Goal: Information Seeking & Learning: Compare options

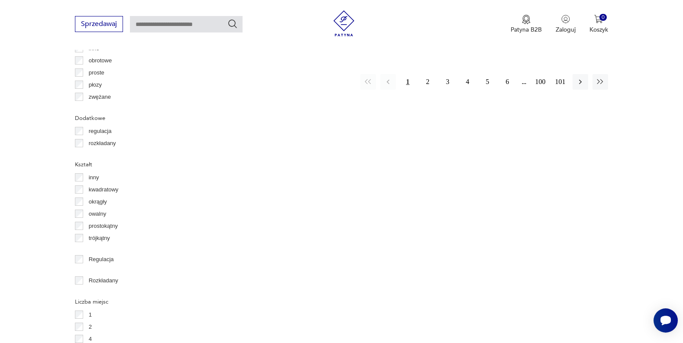
scroll to position [1035, 0]
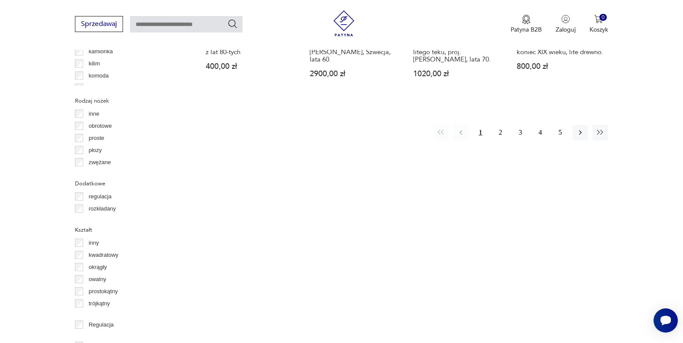
scroll to position [1003, 0]
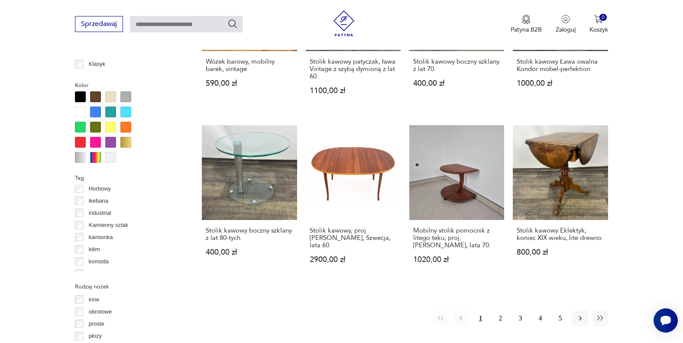
scroll to position [824, 0]
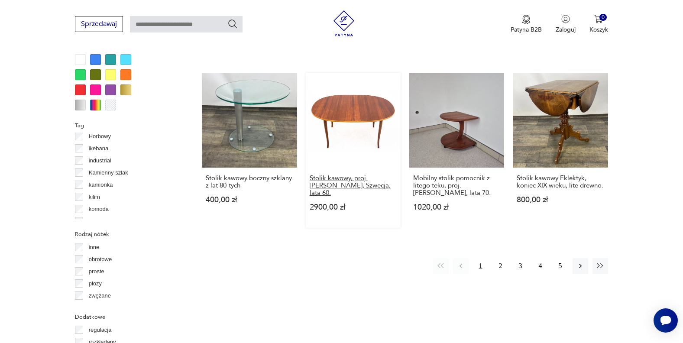
click at [340, 184] on h3 "Stolik kawowy, proj. [PERSON_NAME], Szwecja, lata 60." at bounding box center [353, 186] width 87 height 22
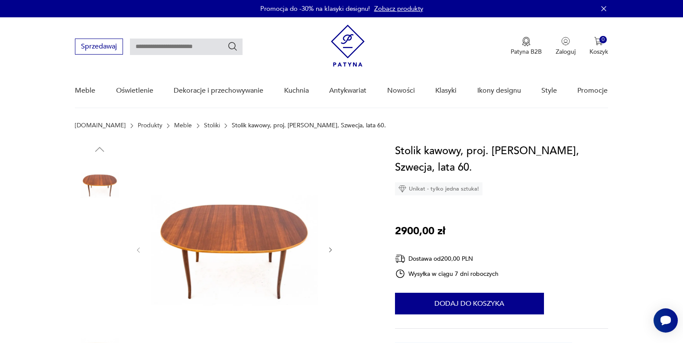
click at [326, 246] on div at bounding box center [234, 250] width 199 height 214
click at [107, 288] on img at bounding box center [99, 295] width 49 height 49
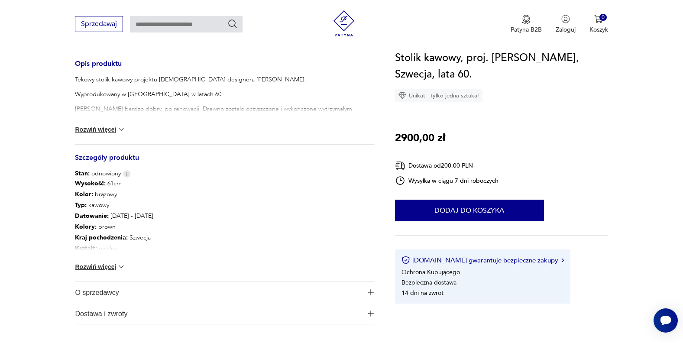
scroll to position [353, 0]
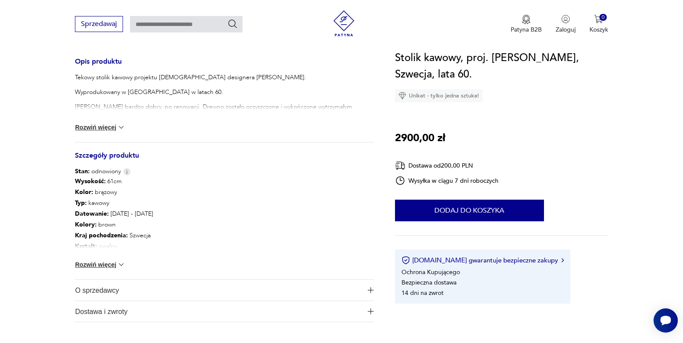
click at [113, 263] on button "Rozwiń więcej" at bounding box center [100, 264] width 50 height 9
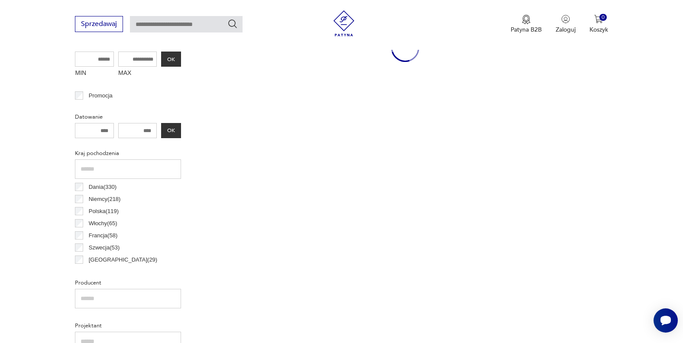
scroll to position [904, 0]
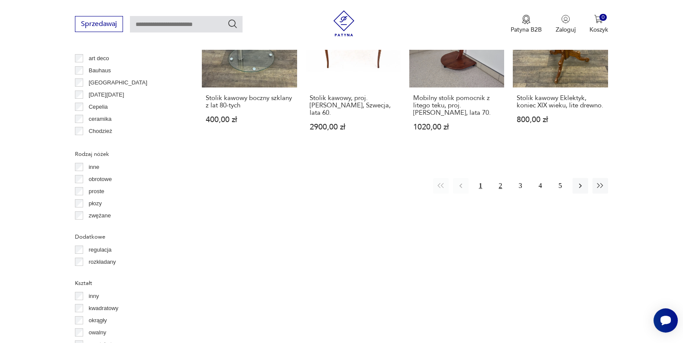
click at [502, 184] on button "2" at bounding box center [501, 186] width 16 height 16
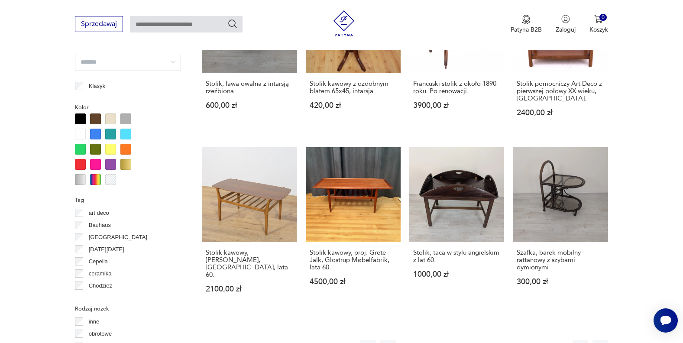
scroll to position [778, 0]
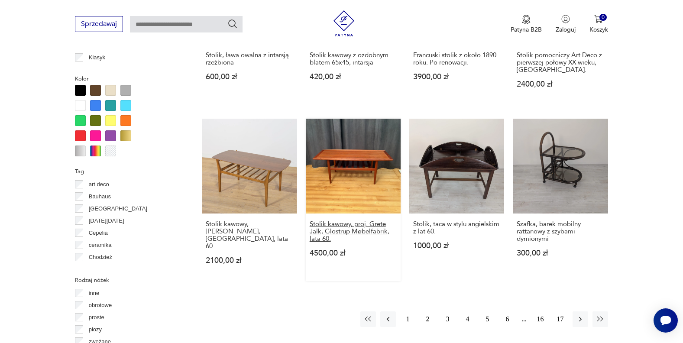
click at [371, 225] on h3 "Stolik kawowy, proj. Grete Jalk, Glostrup Møbelfabrik, lata 60." at bounding box center [353, 231] width 87 height 22
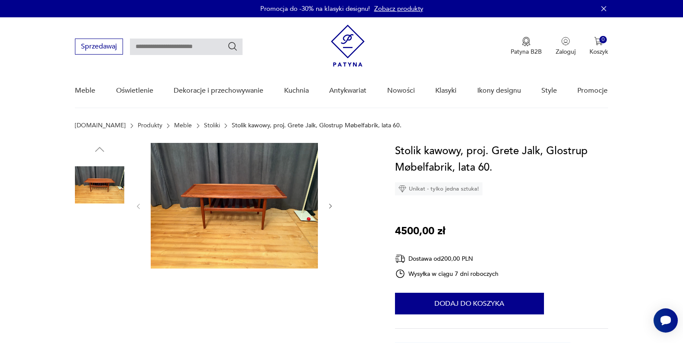
click at [246, 193] on img at bounding box center [234, 206] width 167 height 126
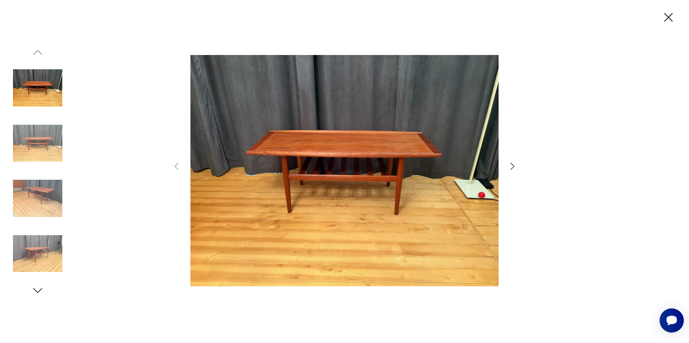
click at [510, 168] on icon "button" at bounding box center [513, 166] width 10 height 10
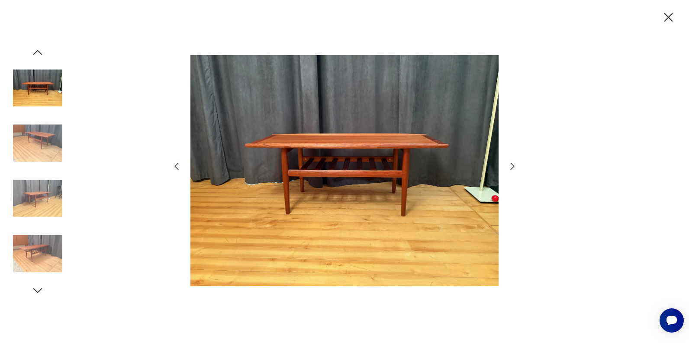
click at [510, 168] on icon "button" at bounding box center [513, 166] width 10 height 10
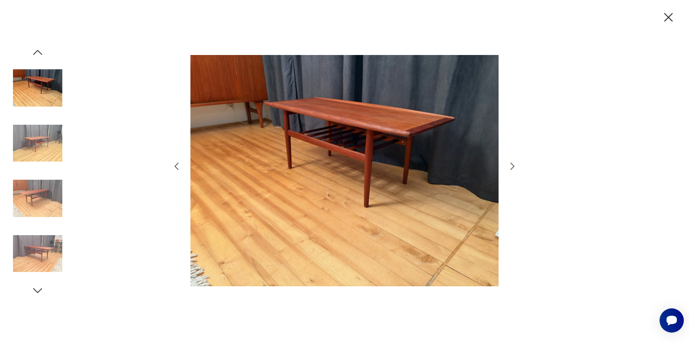
click at [510, 168] on icon "button" at bounding box center [513, 166] width 10 height 10
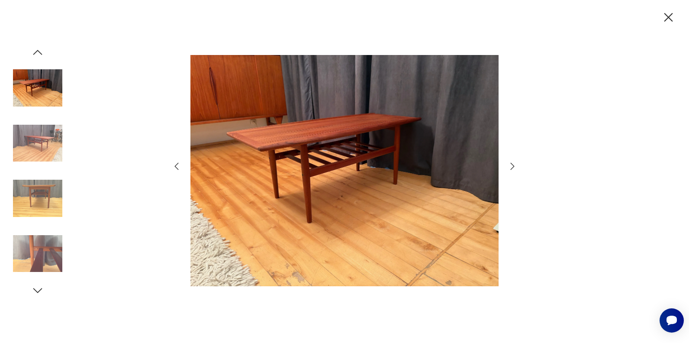
click at [510, 168] on icon "button" at bounding box center [513, 166] width 10 height 10
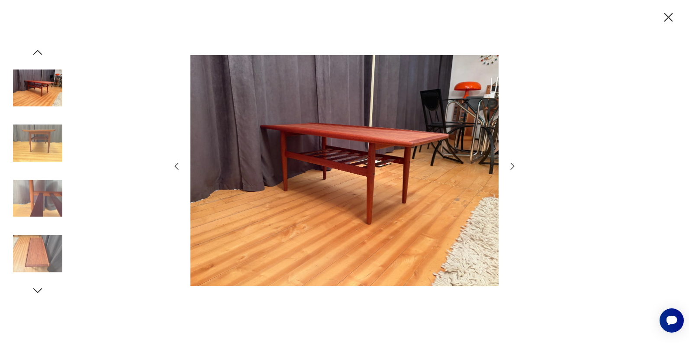
click at [510, 168] on icon "button" at bounding box center [513, 166] width 10 height 10
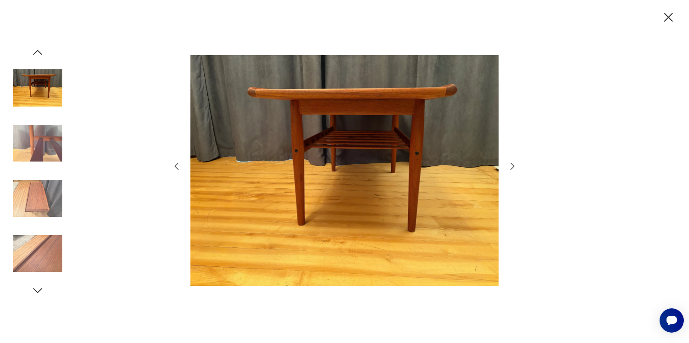
click at [510, 168] on icon "button" at bounding box center [513, 166] width 10 height 10
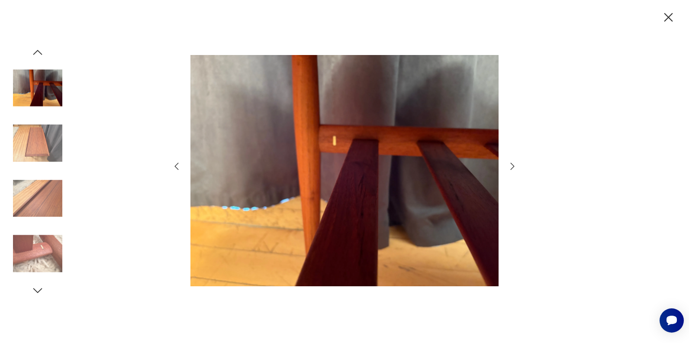
click at [509, 168] on icon "button" at bounding box center [513, 166] width 10 height 10
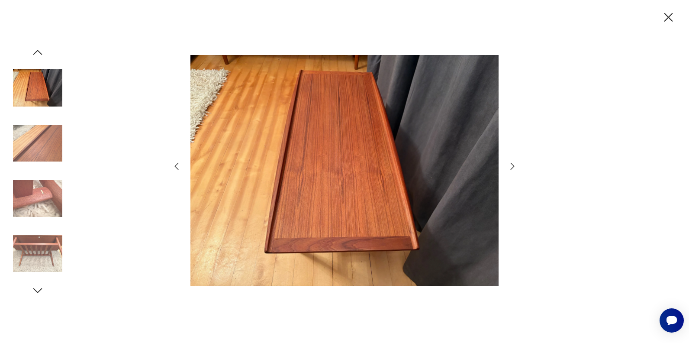
click at [509, 168] on icon "button" at bounding box center [513, 166] width 10 height 10
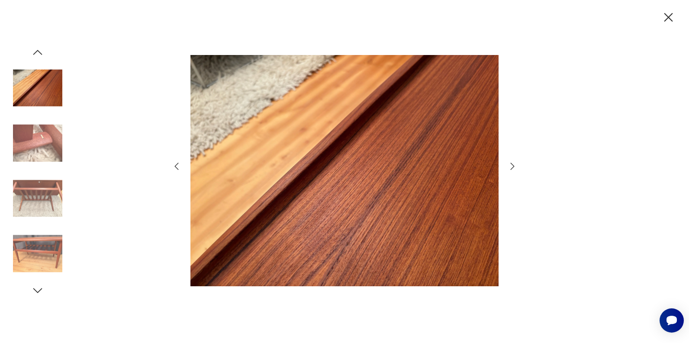
click at [509, 168] on icon "button" at bounding box center [513, 166] width 10 height 10
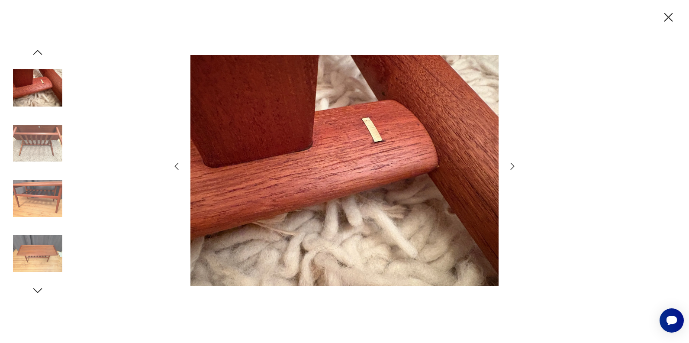
click at [509, 168] on icon "button" at bounding box center [513, 166] width 10 height 10
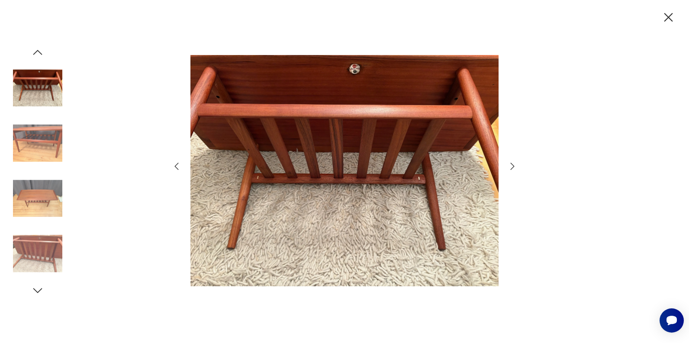
click at [509, 168] on icon "button" at bounding box center [513, 166] width 10 height 10
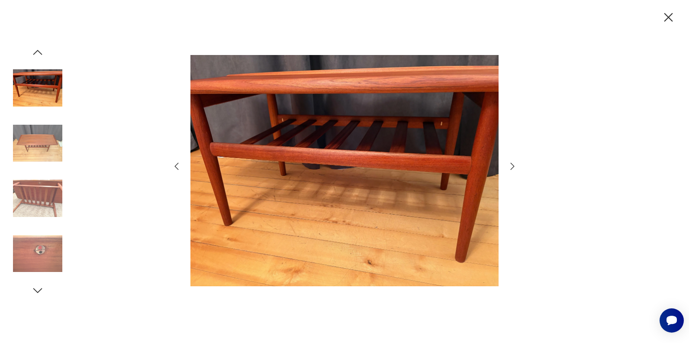
click at [509, 168] on icon "button" at bounding box center [513, 166] width 10 height 10
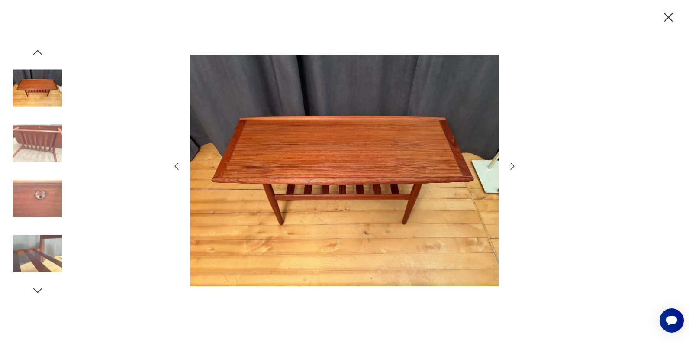
click at [509, 168] on icon "button" at bounding box center [513, 166] width 10 height 10
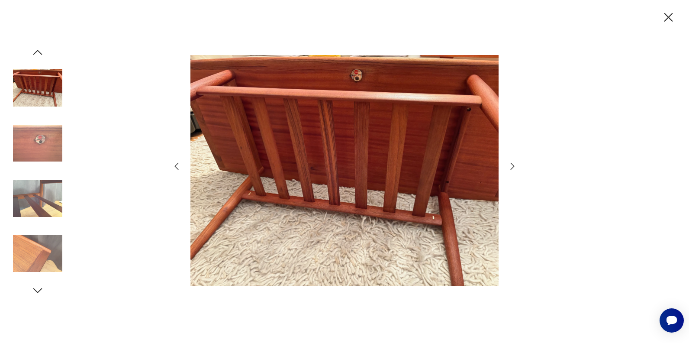
click at [665, 15] on icon "button" at bounding box center [668, 17] width 15 height 15
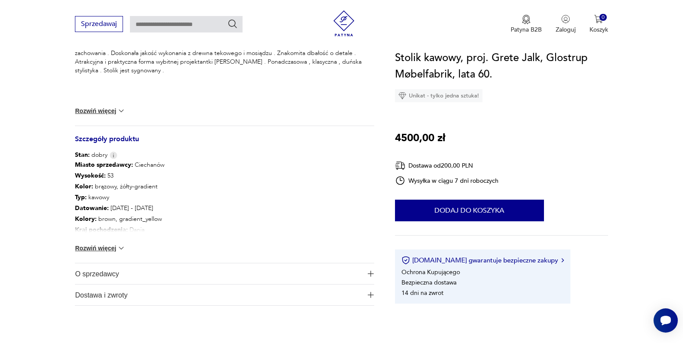
scroll to position [388, 0]
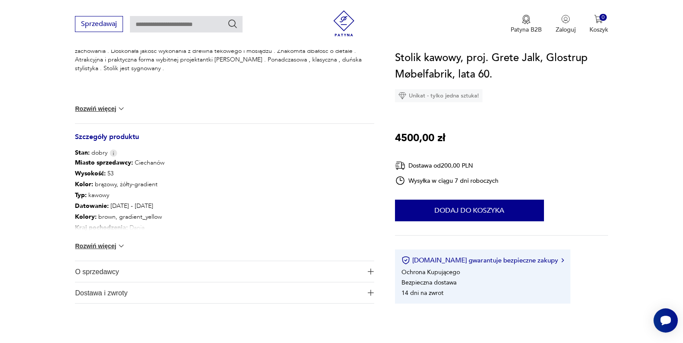
click at [120, 244] on img at bounding box center [121, 246] width 9 height 9
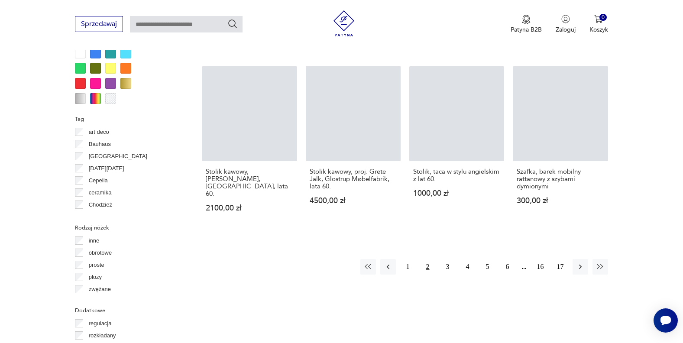
scroll to position [858, 0]
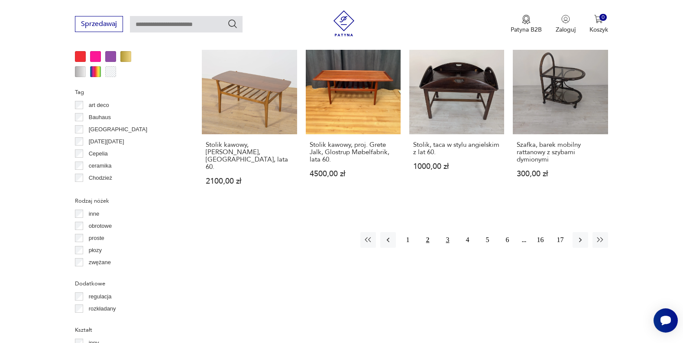
click at [444, 233] on button "3" at bounding box center [448, 240] width 16 height 16
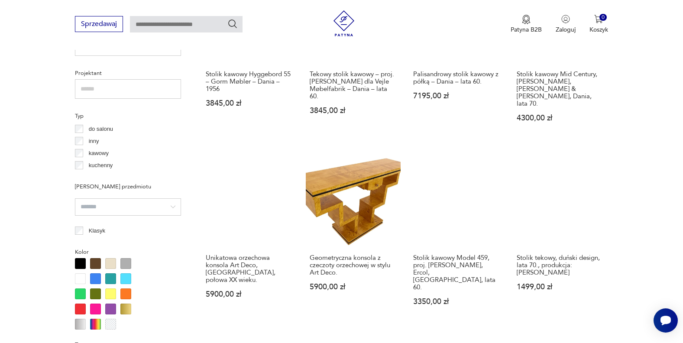
scroll to position [634, 0]
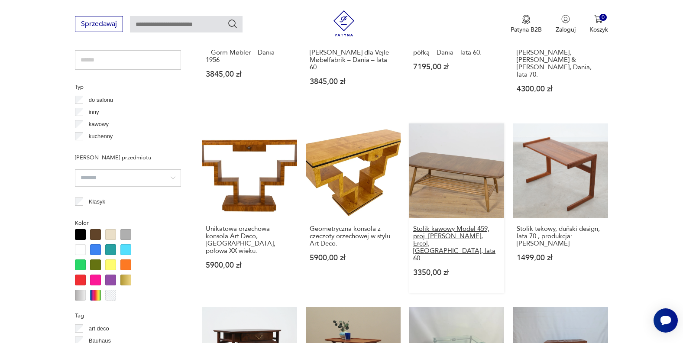
click at [425, 225] on h3 "Stolik kawowy Model 459, proj. L. Ercolani, Ercol, Wielka Brytania, lata 60." at bounding box center [456, 243] width 87 height 37
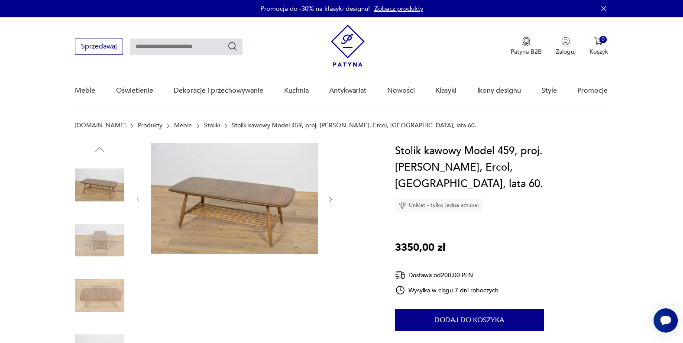
click at [330, 196] on icon "button" at bounding box center [330, 199] width 7 height 7
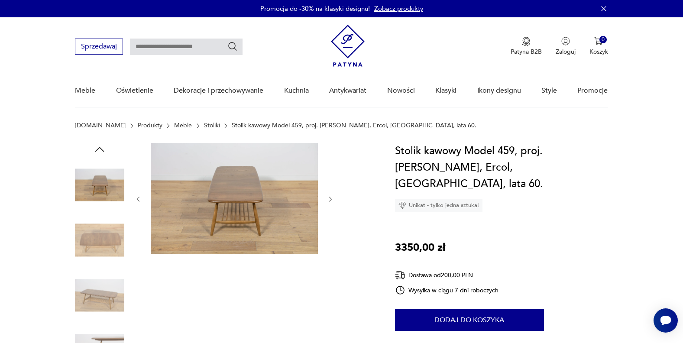
click at [330, 196] on icon "button" at bounding box center [330, 199] width 7 height 7
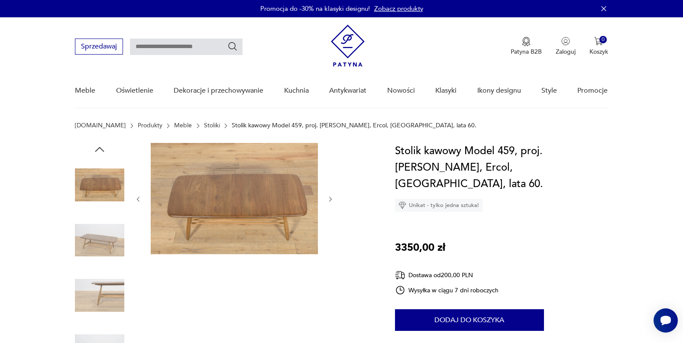
click at [330, 196] on icon "button" at bounding box center [330, 199] width 7 height 7
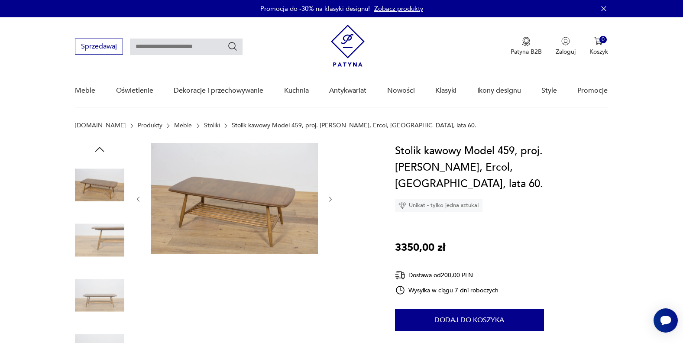
click at [330, 196] on icon "button" at bounding box center [330, 199] width 7 height 7
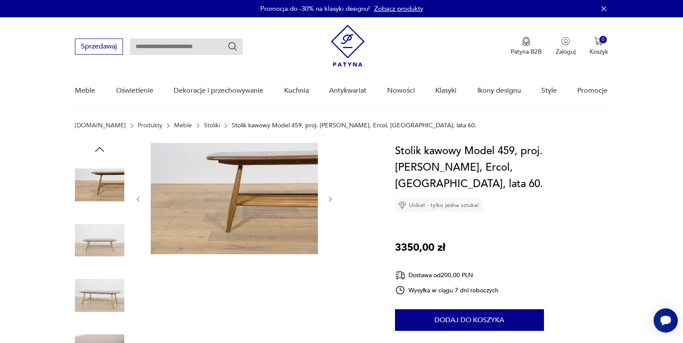
click at [330, 196] on icon "button" at bounding box center [330, 199] width 7 height 7
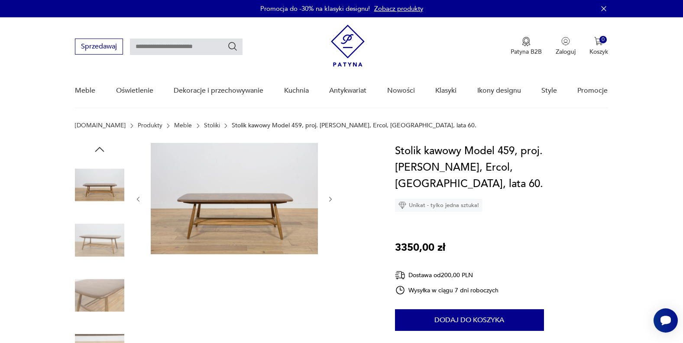
click at [330, 196] on icon "button" at bounding box center [330, 199] width 7 height 7
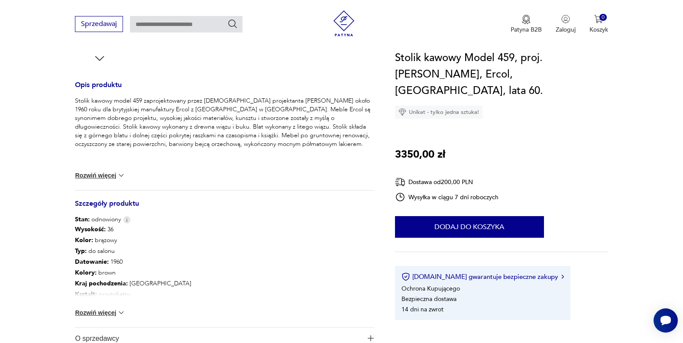
scroll to position [392, 0]
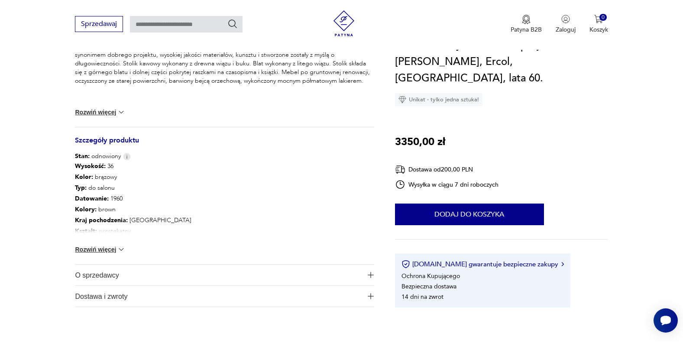
click at [122, 248] on img at bounding box center [121, 249] width 9 height 9
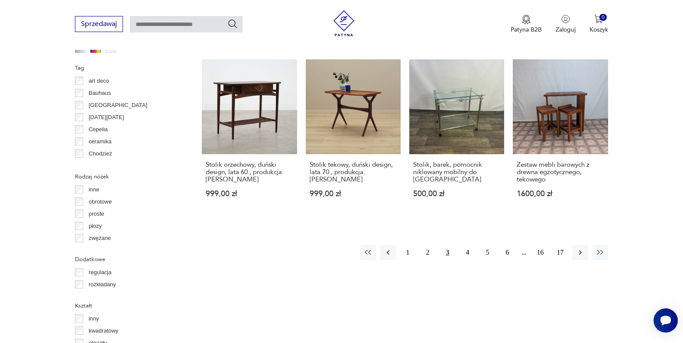
scroll to position [916, 0]
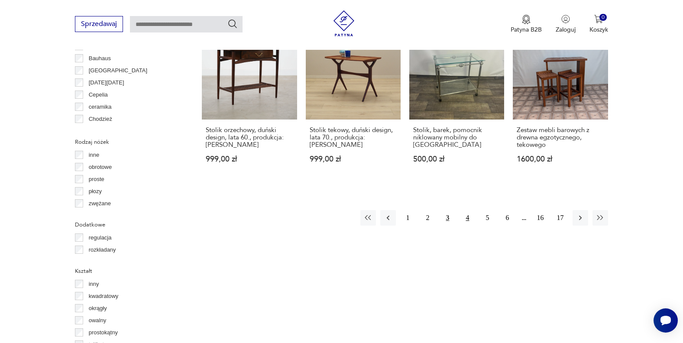
click at [466, 210] on button "4" at bounding box center [468, 218] width 16 height 16
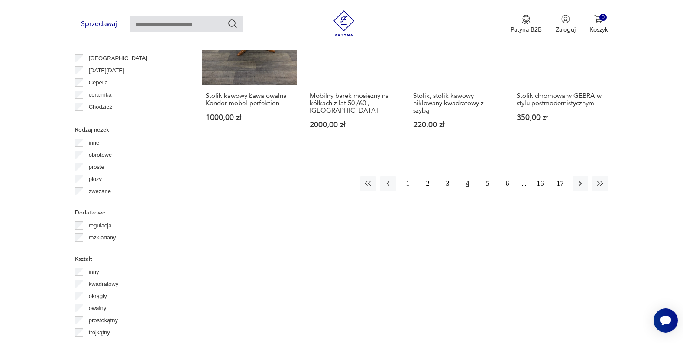
scroll to position [940, 0]
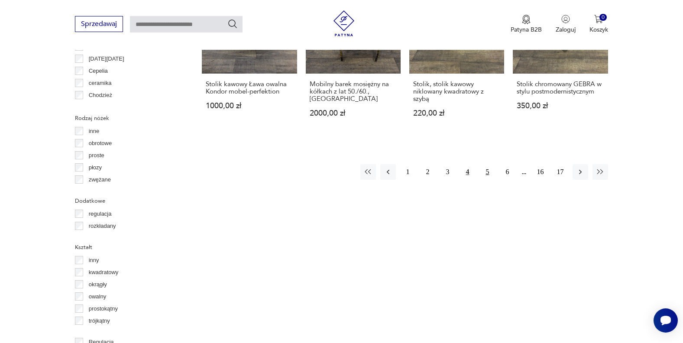
click at [485, 168] on button "5" at bounding box center [488, 172] width 16 height 16
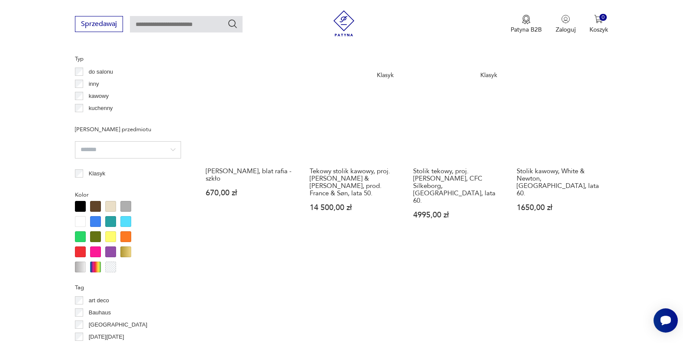
scroll to position [663, 0]
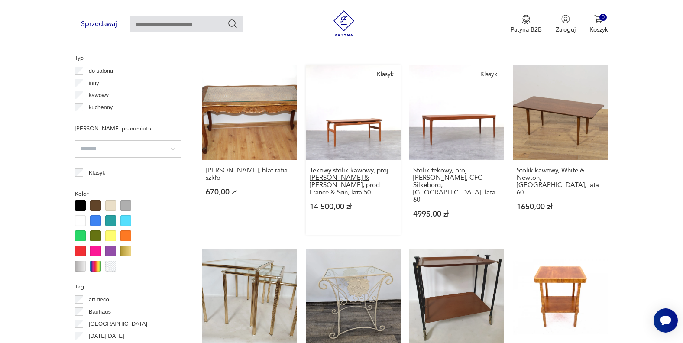
click at [343, 171] on h3 "Tekowy stolik kawowy, proj. Peter Hvidt & Orla Mølgaard-Nielsen, prod. France &…" at bounding box center [353, 181] width 87 height 29
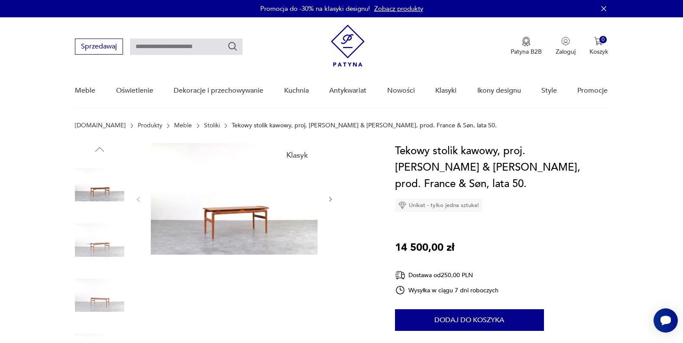
click at [263, 211] on img at bounding box center [234, 199] width 167 height 112
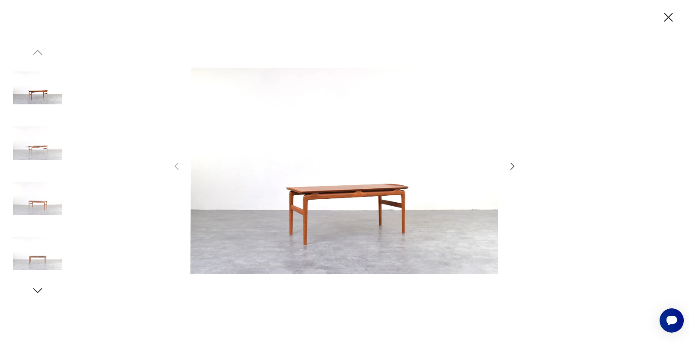
click at [509, 167] on icon "button" at bounding box center [513, 166] width 10 height 10
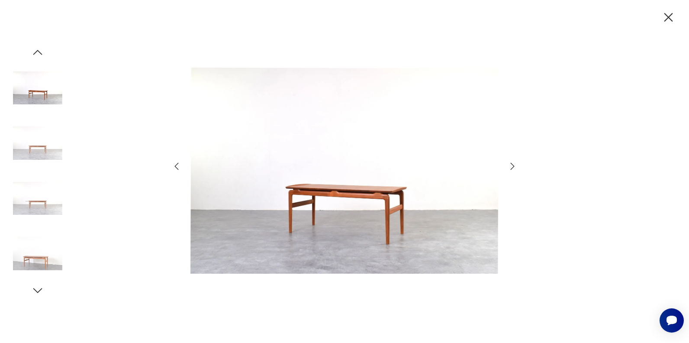
click at [509, 167] on icon "button" at bounding box center [513, 166] width 10 height 10
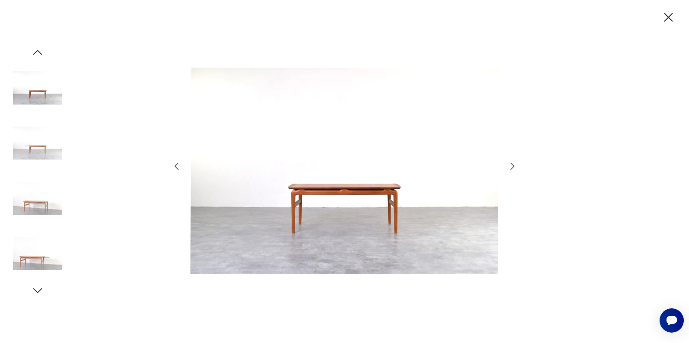
click at [509, 167] on icon "button" at bounding box center [513, 166] width 10 height 10
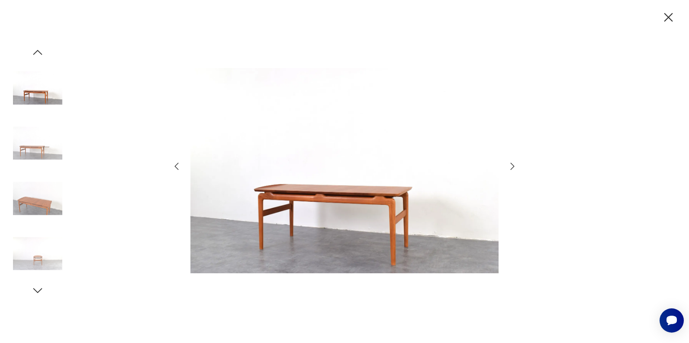
click at [509, 167] on icon "button" at bounding box center [513, 166] width 10 height 10
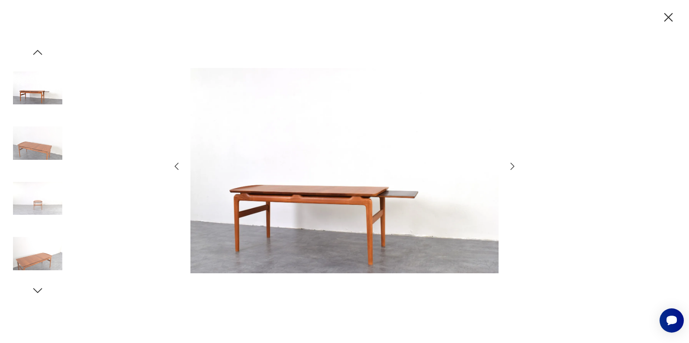
click at [509, 167] on icon "button" at bounding box center [513, 166] width 10 height 10
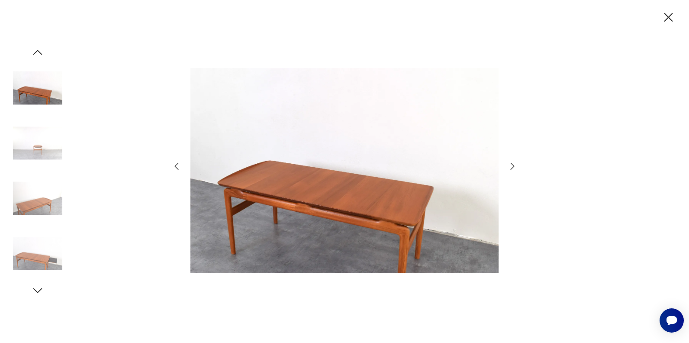
click at [509, 167] on icon "button" at bounding box center [513, 166] width 10 height 10
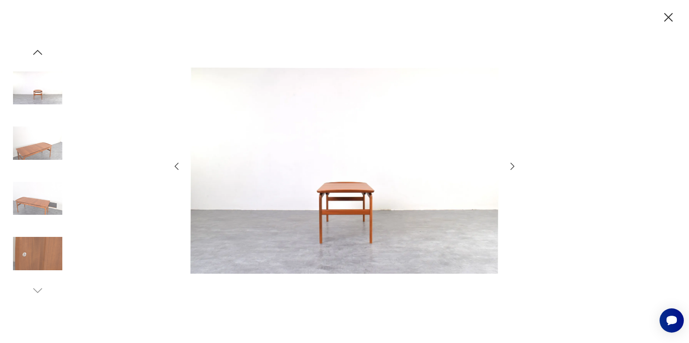
click at [508, 167] on icon "button" at bounding box center [513, 166] width 10 height 10
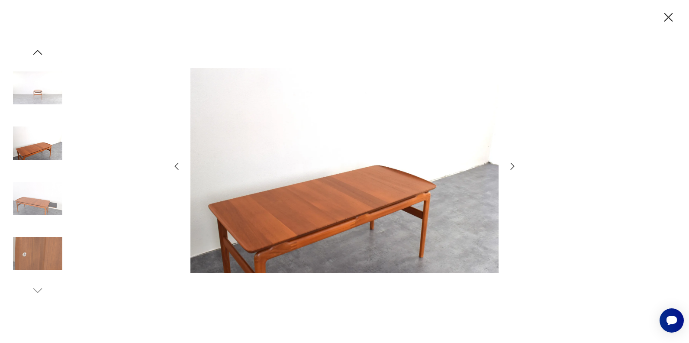
click at [508, 167] on icon "button" at bounding box center [513, 166] width 10 height 10
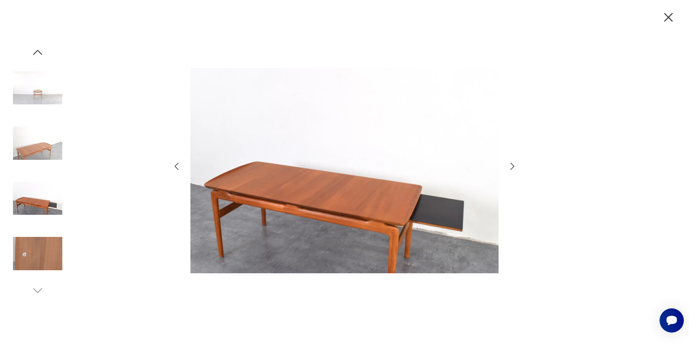
click at [508, 167] on icon "button" at bounding box center [513, 166] width 10 height 10
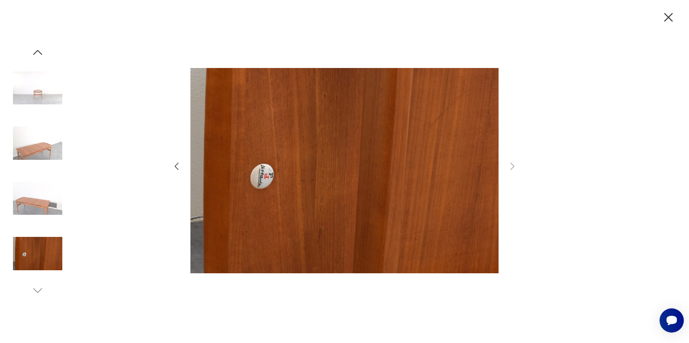
click at [666, 16] on icon "button" at bounding box center [668, 17] width 15 height 15
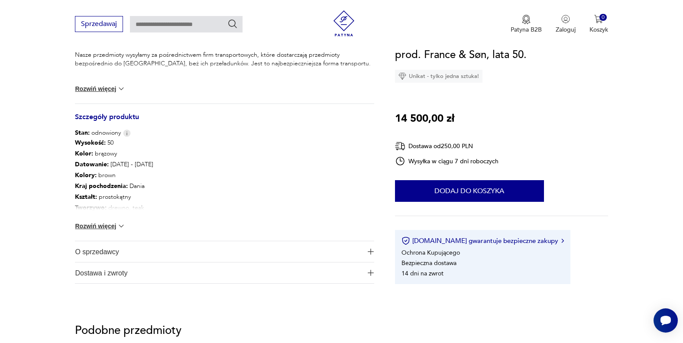
scroll to position [433, 0]
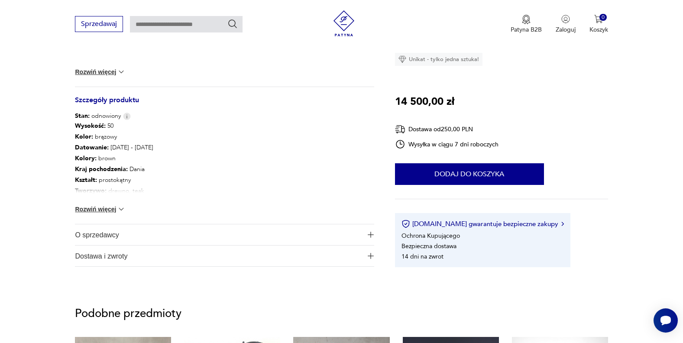
click at [123, 207] on img at bounding box center [121, 209] width 9 height 9
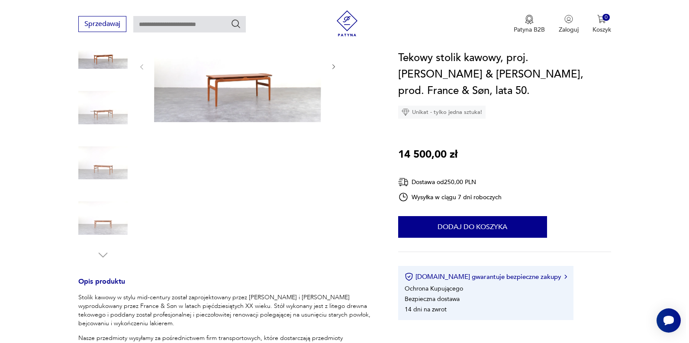
scroll to position [0, 0]
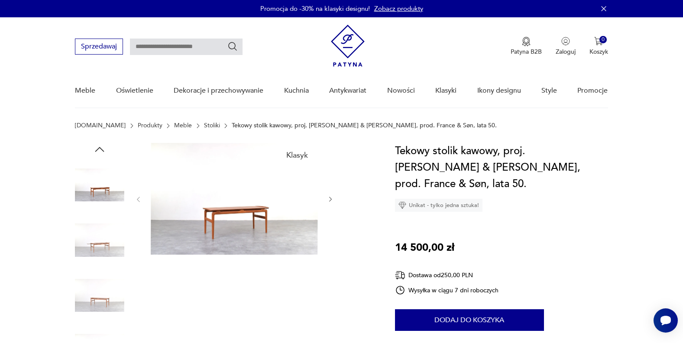
click at [218, 221] on img at bounding box center [234, 199] width 167 height 112
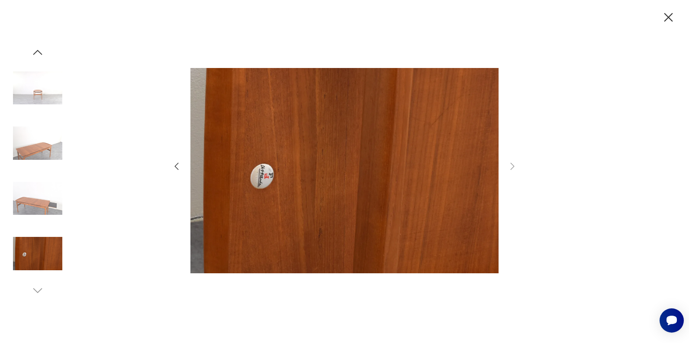
click at [177, 165] on icon "button" at bounding box center [177, 166] width 4 height 7
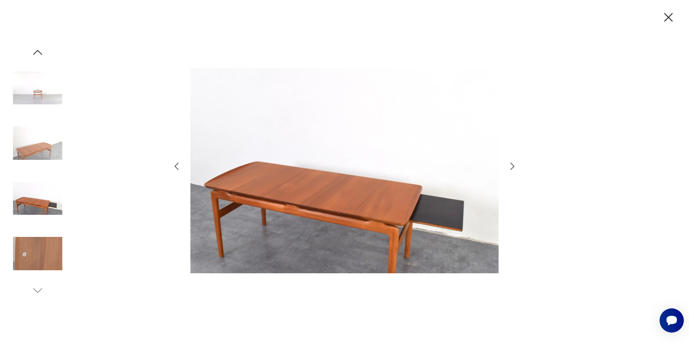
click at [177, 165] on icon "button" at bounding box center [177, 166] width 4 height 7
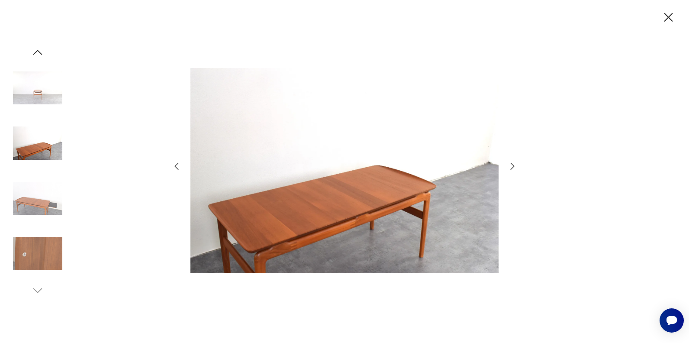
click at [176, 165] on icon "button" at bounding box center [177, 166] width 10 height 10
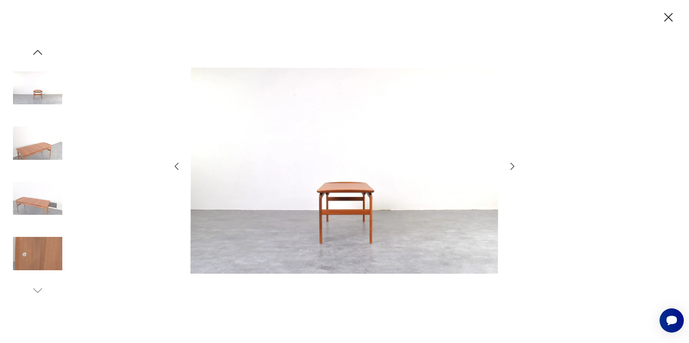
click at [176, 164] on icon "button" at bounding box center [177, 166] width 10 height 10
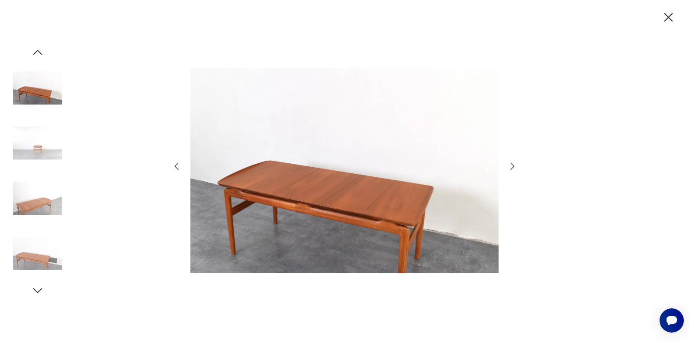
click at [176, 164] on icon "button" at bounding box center [177, 166] width 10 height 10
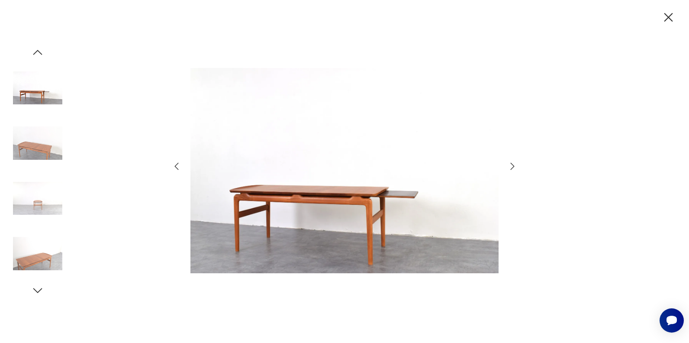
click at [175, 164] on icon "button" at bounding box center [177, 166] width 10 height 10
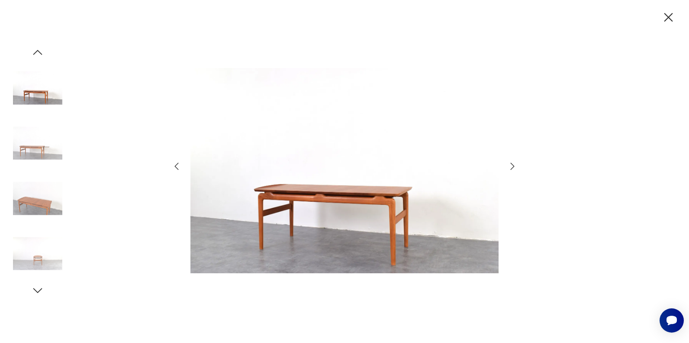
click at [175, 164] on icon "button" at bounding box center [177, 166] width 10 height 10
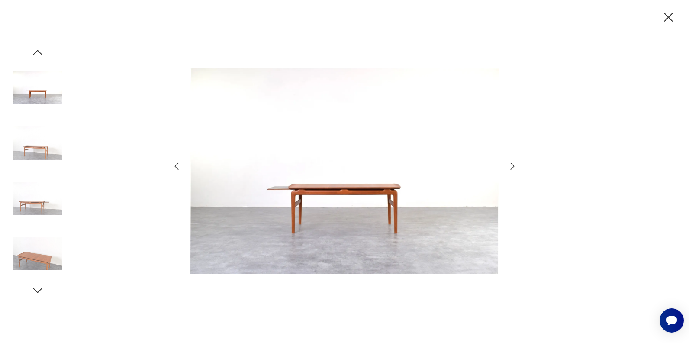
click at [175, 164] on icon "button" at bounding box center [177, 166] width 10 height 10
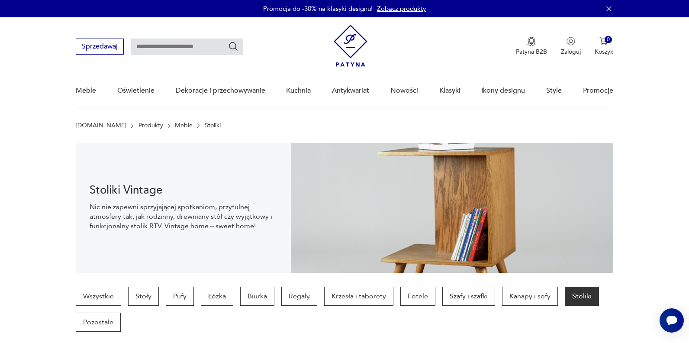
scroll to position [743, 0]
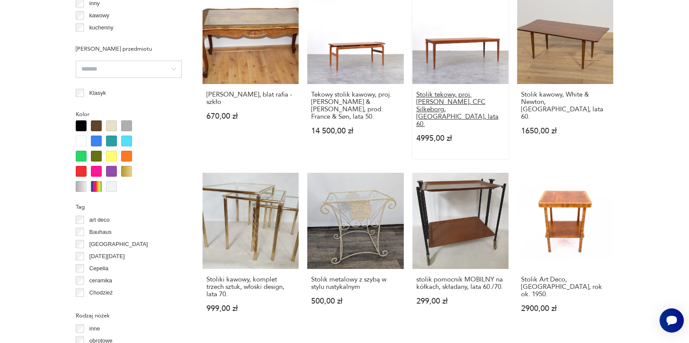
click at [432, 92] on h3 "Stolik tekowy, proj. J. Andersen, CFC Silkeborg, Dania, lata 60." at bounding box center [461, 109] width 88 height 37
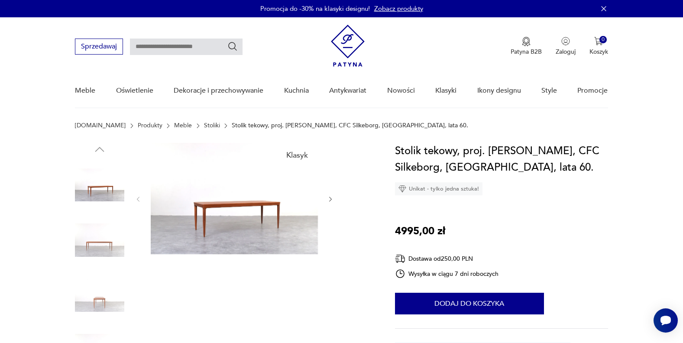
click at [328, 198] on icon "button" at bounding box center [330, 199] width 7 height 7
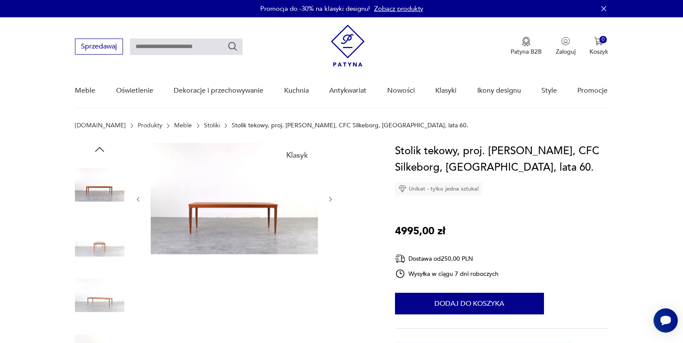
click at [328, 198] on icon "button" at bounding box center [330, 199] width 7 height 7
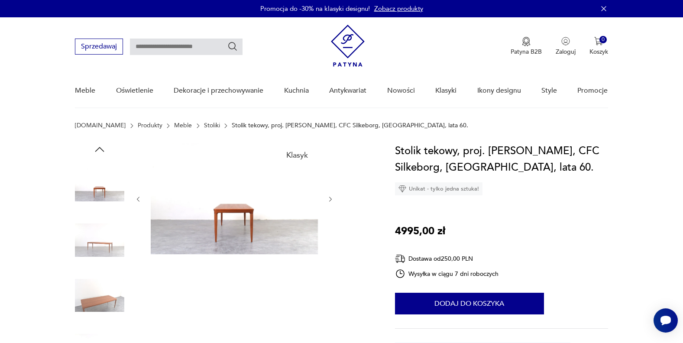
click at [328, 198] on icon "button" at bounding box center [330, 199] width 7 height 7
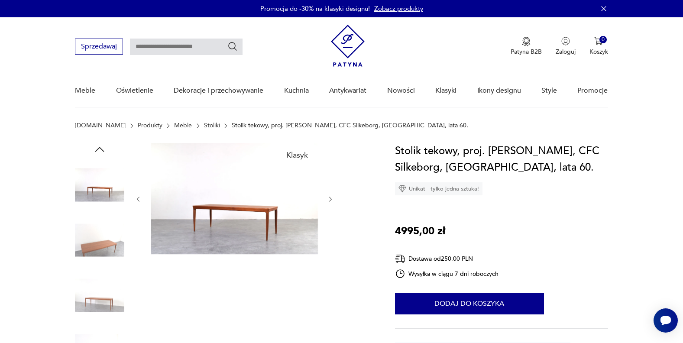
click at [328, 198] on icon "button" at bounding box center [330, 199] width 7 height 7
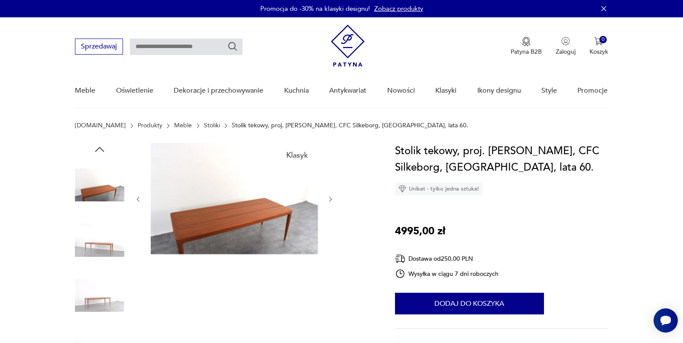
click at [328, 198] on icon "button" at bounding box center [330, 199] width 7 height 7
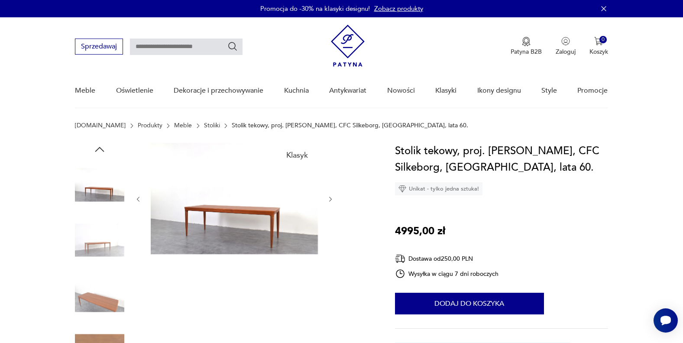
click at [328, 198] on icon "button" at bounding box center [330, 199] width 7 height 7
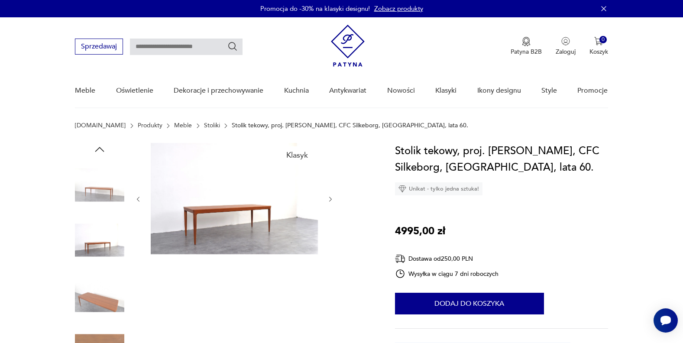
click at [328, 198] on icon "button" at bounding box center [330, 199] width 7 height 7
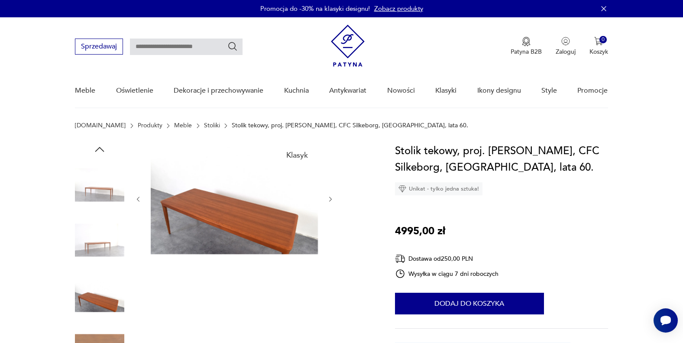
click at [328, 198] on icon "button" at bounding box center [330, 199] width 7 height 7
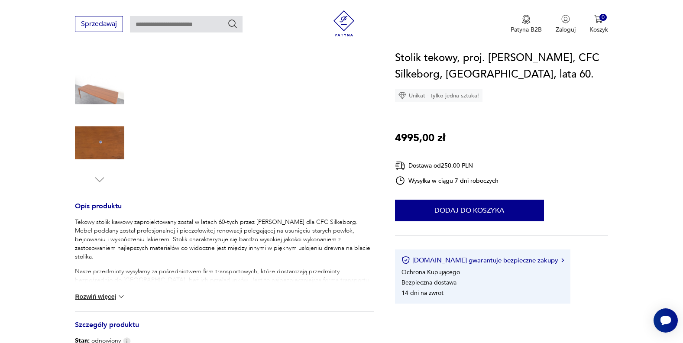
scroll to position [220, 0]
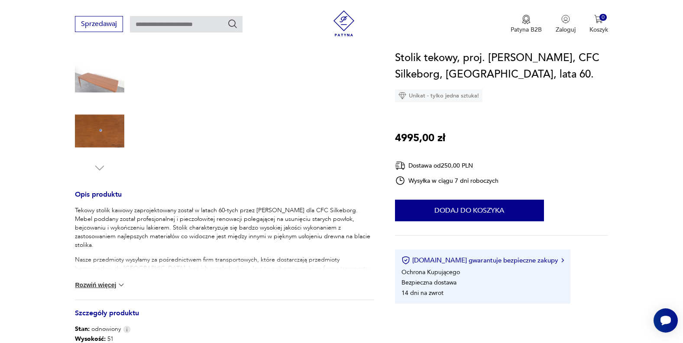
click at [117, 283] on img at bounding box center [121, 285] width 9 height 9
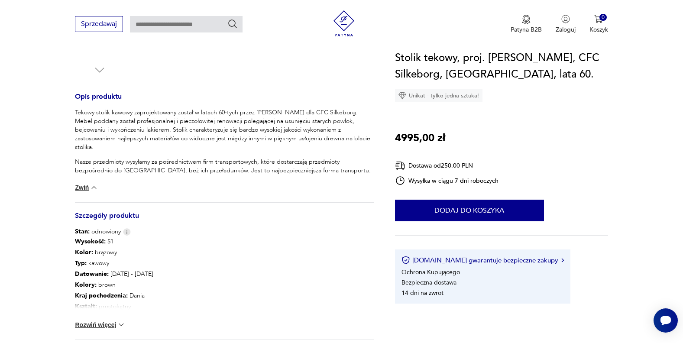
scroll to position [398, 0]
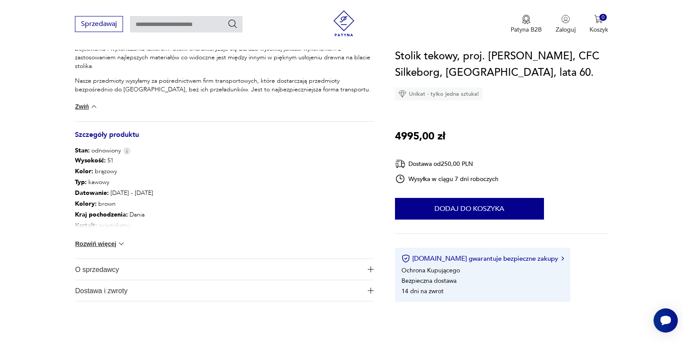
click at [119, 242] on img at bounding box center [121, 243] width 9 height 9
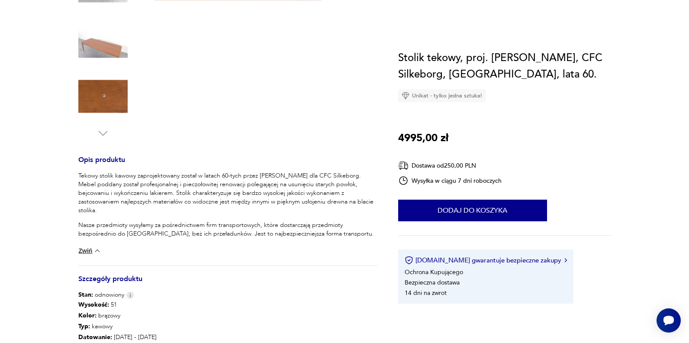
scroll to position [0, 0]
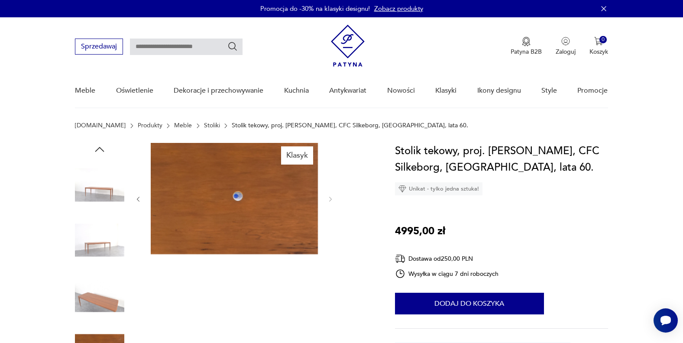
click at [97, 191] on img at bounding box center [99, 184] width 49 height 49
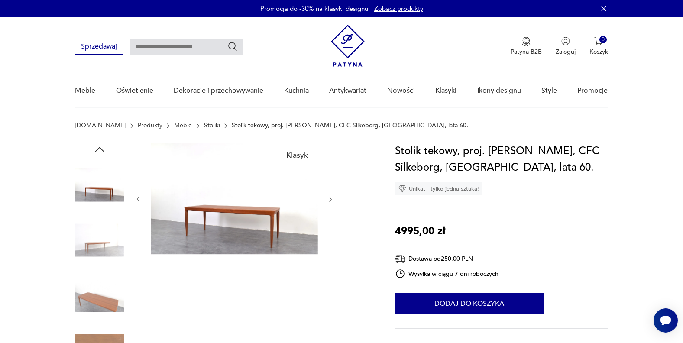
click at [233, 216] on img at bounding box center [234, 198] width 167 height 111
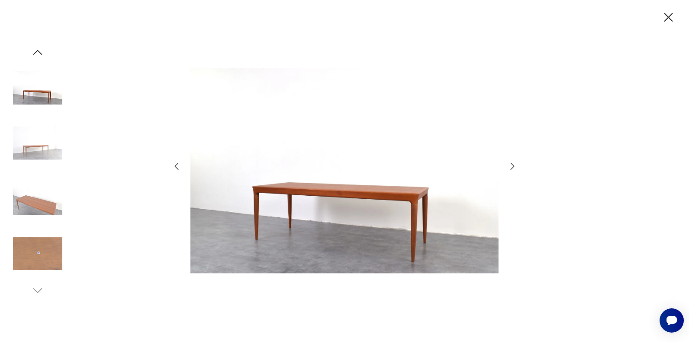
click at [176, 165] on icon "button" at bounding box center [177, 166] width 4 height 7
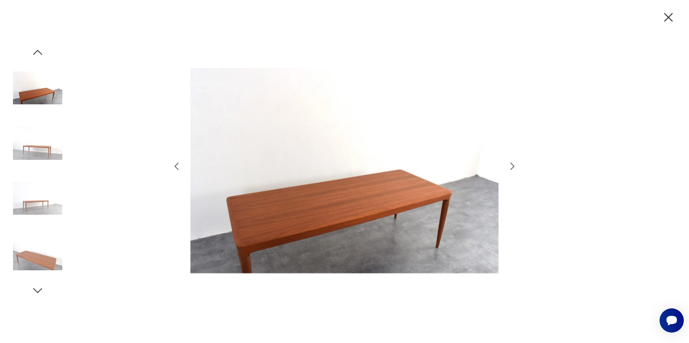
click at [175, 165] on icon "button" at bounding box center [177, 166] width 10 height 10
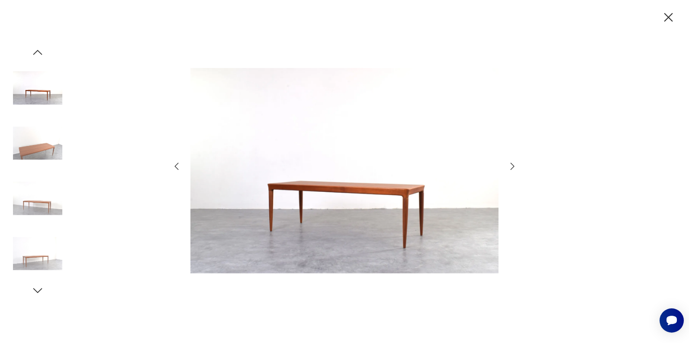
click at [175, 165] on icon "button" at bounding box center [177, 166] width 10 height 10
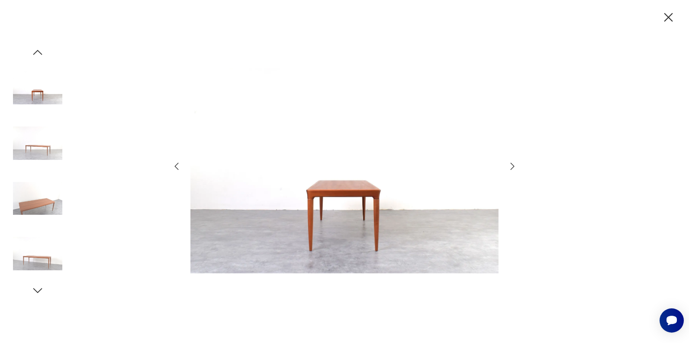
click at [174, 165] on icon "button" at bounding box center [177, 166] width 10 height 10
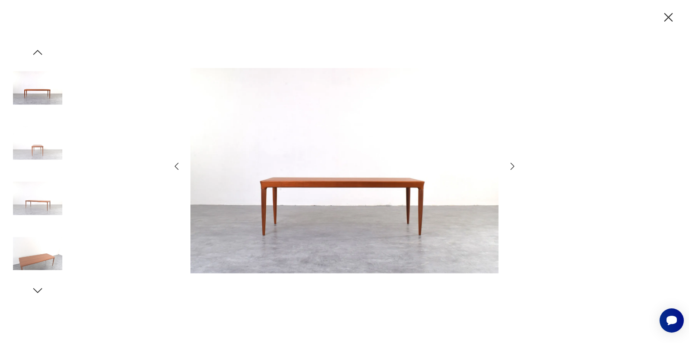
click at [174, 165] on icon "button" at bounding box center [177, 166] width 10 height 10
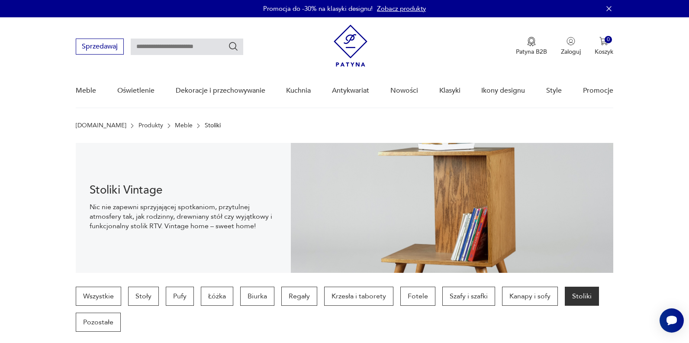
scroll to position [823, 0]
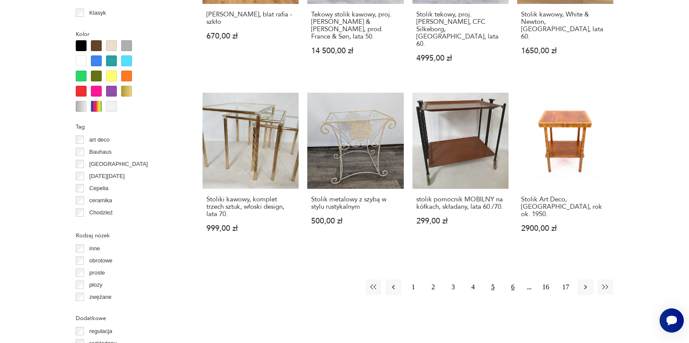
click at [513, 279] on button "6" at bounding box center [513, 287] width 16 height 16
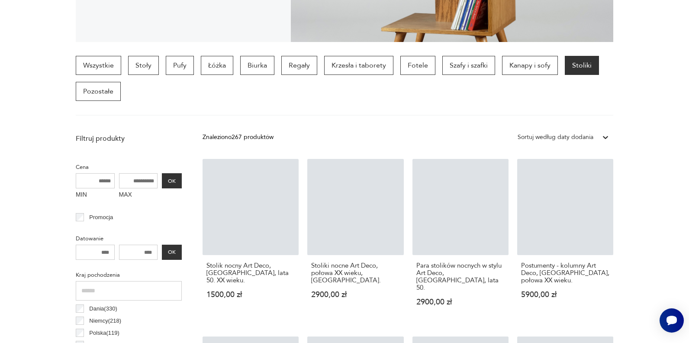
scroll to position [230, 0]
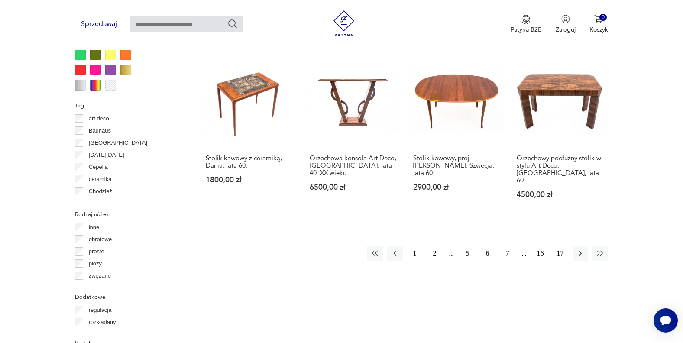
scroll to position [850, 0]
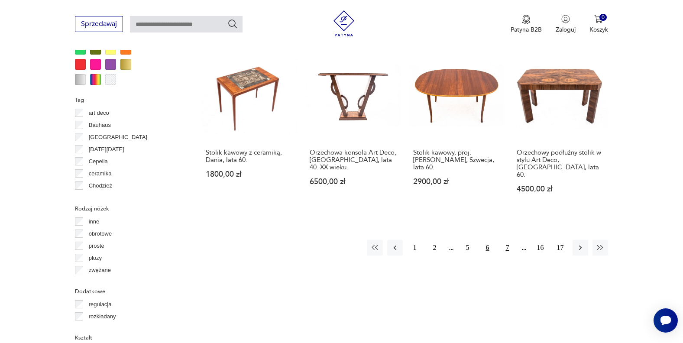
click at [508, 240] on button "7" at bounding box center [508, 248] width 16 height 16
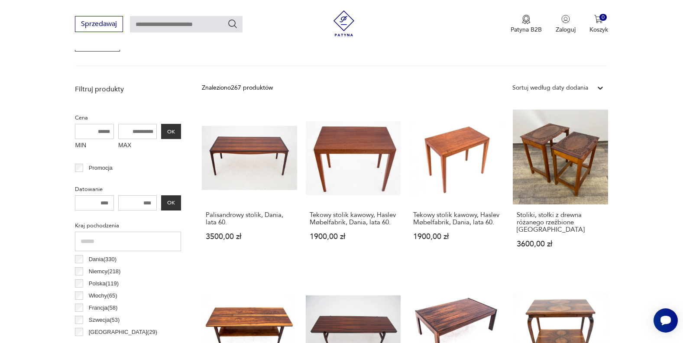
scroll to position [282, 0]
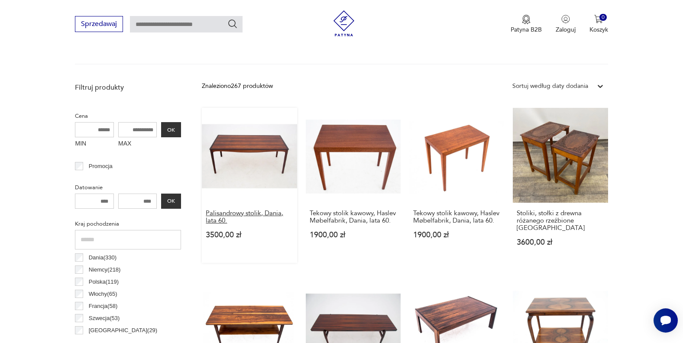
click at [229, 213] on h3 "Palisandrowy stolik, Dania, lata 60." at bounding box center [249, 217] width 87 height 15
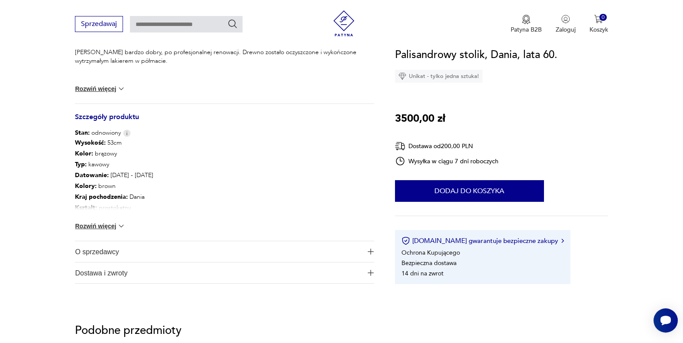
scroll to position [427, 0]
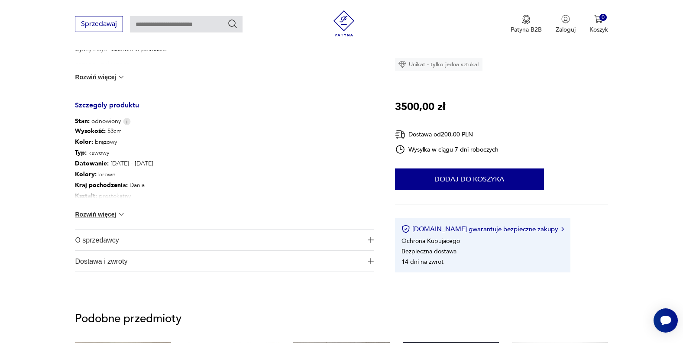
click at [112, 216] on button "Rozwiń więcej" at bounding box center [100, 214] width 50 height 9
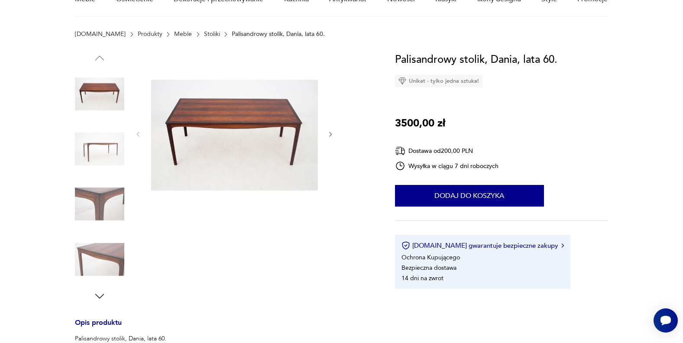
scroll to position [0, 0]
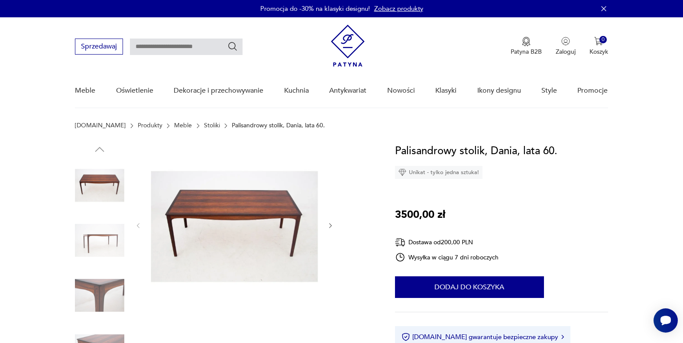
click at [330, 225] on icon "button" at bounding box center [330, 225] width 7 height 7
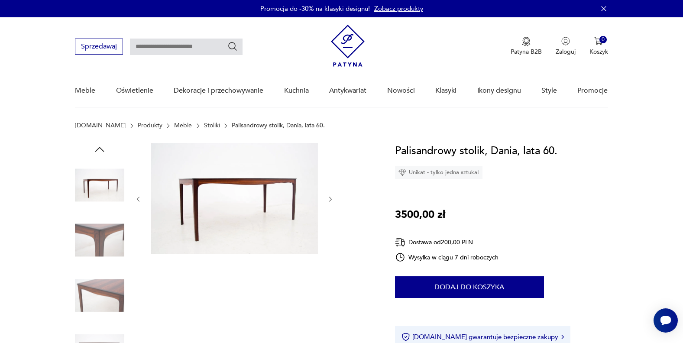
click at [330, 225] on div at bounding box center [234, 199] width 199 height 113
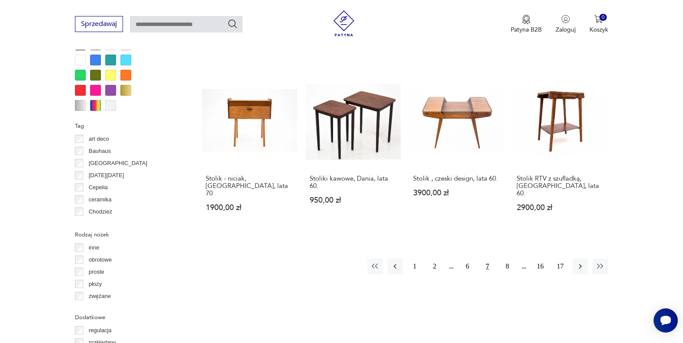
scroll to position [858, 0]
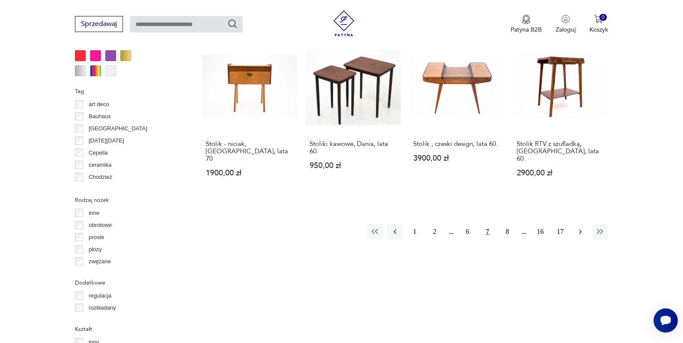
click at [579, 230] on icon "button" at bounding box center [580, 232] width 3 height 5
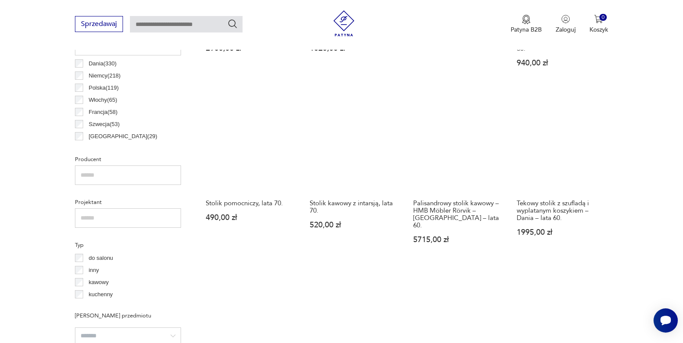
scroll to position [478, 0]
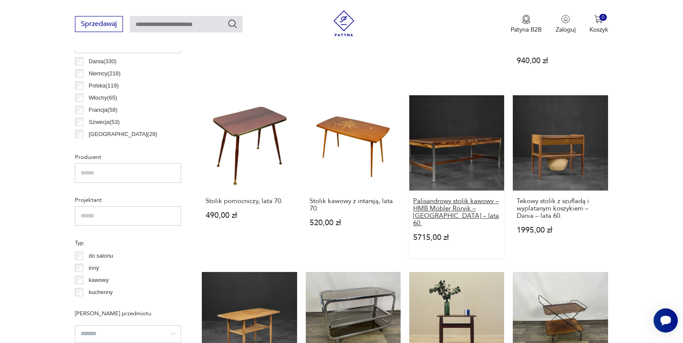
click at [450, 197] on h3 "Palisandrowy stolik kawowy – HMB Möbler Rörvik – [GEOGRAPHIC_DATA] – lata 60." at bounding box center [456, 211] width 87 height 29
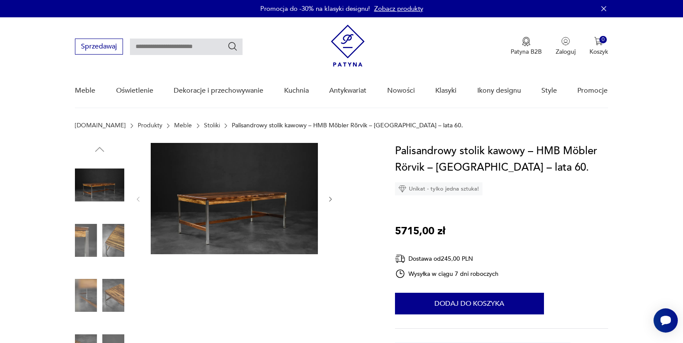
click at [329, 196] on icon "button" at bounding box center [330, 199] width 7 height 7
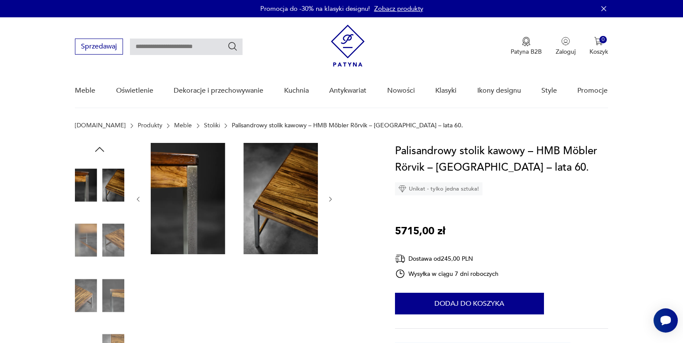
click at [329, 196] on icon "button" at bounding box center [330, 199] width 7 height 7
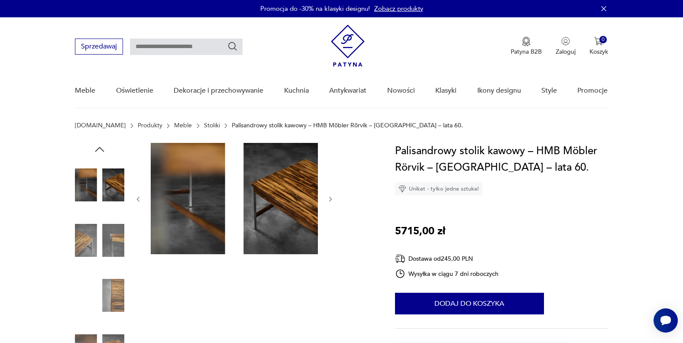
click at [327, 196] on icon "button" at bounding box center [330, 199] width 7 height 7
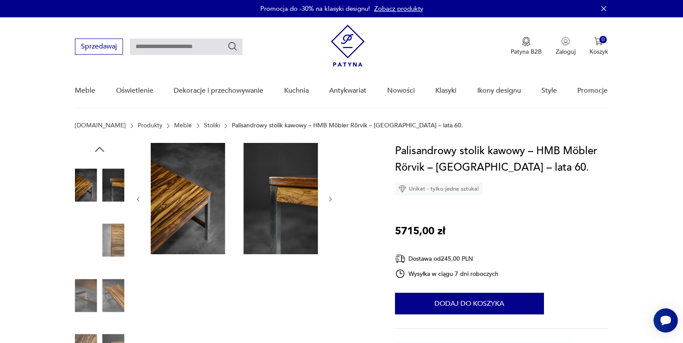
click at [327, 196] on icon "button" at bounding box center [330, 199] width 7 height 7
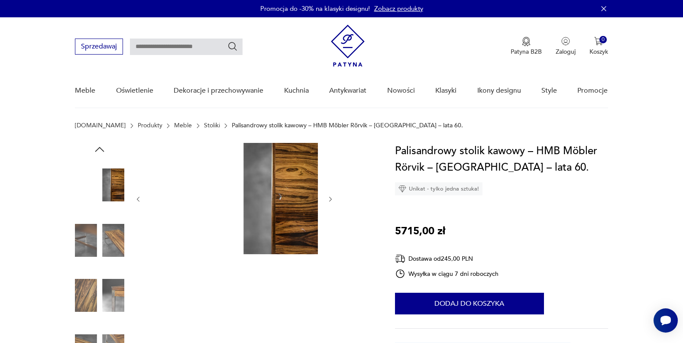
click at [326, 197] on div at bounding box center [234, 199] width 199 height 113
click at [330, 201] on icon "button" at bounding box center [330, 199] width 3 height 5
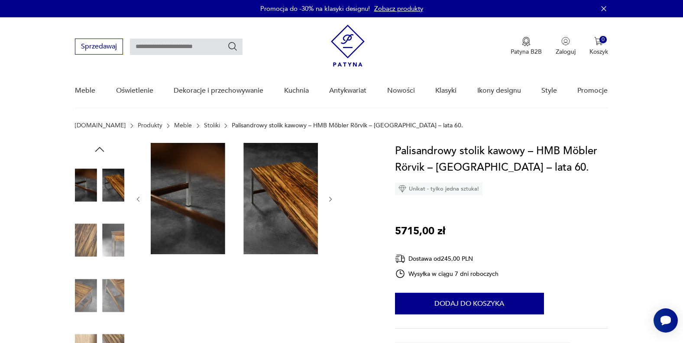
click at [330, 201] on icon "button" at bounding box center [330, 199] width 3 height 5
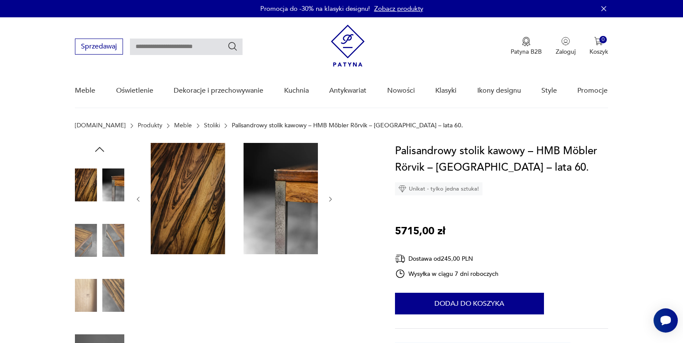
click at [330, 201] on icon "button" at bounding box center [330, 199] width 3 height 5
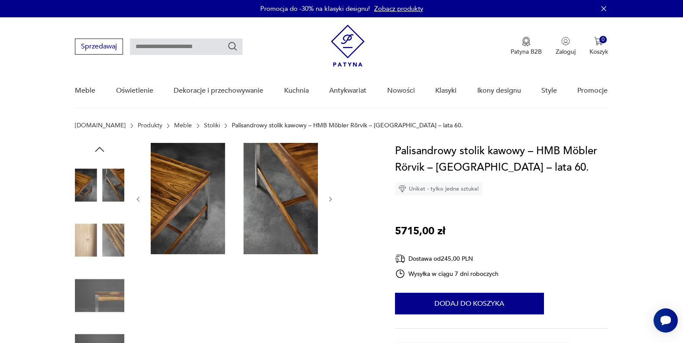
click at [327, 201] on icon "button" at bounding box center [330, 199] width 7 height 7
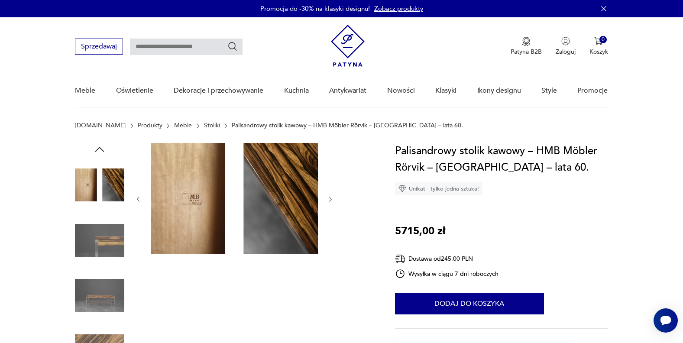
click at [327, 201] on icon "button" at bounding box center [330, 199] width 7 height 7
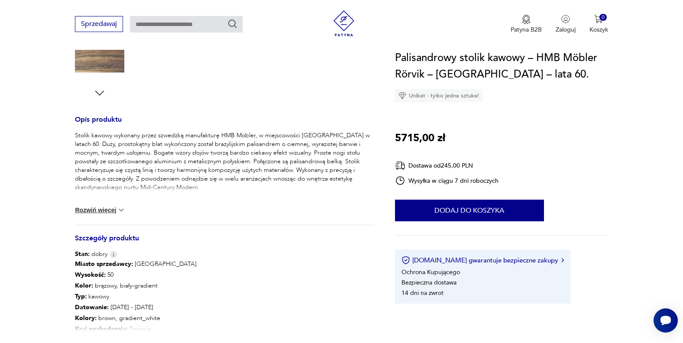
scroll to position [317, 0]
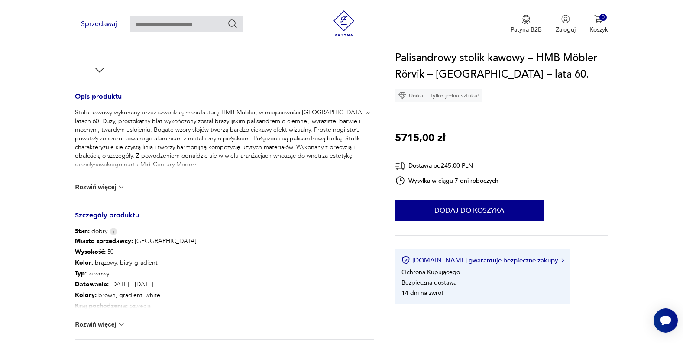
click at [107, 323] on button "Rozwiń więcej" at bounding box center [100, 324] width 50 height 9
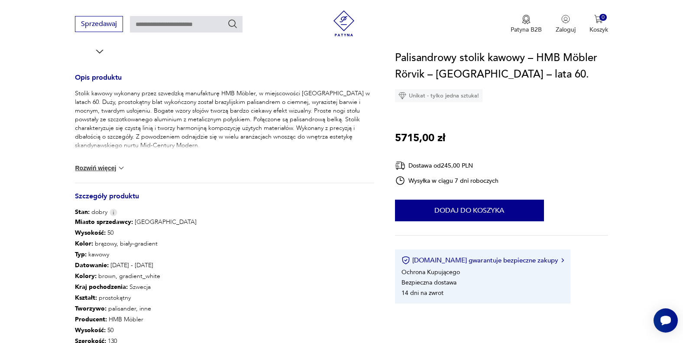
scroll to position [352, 0]
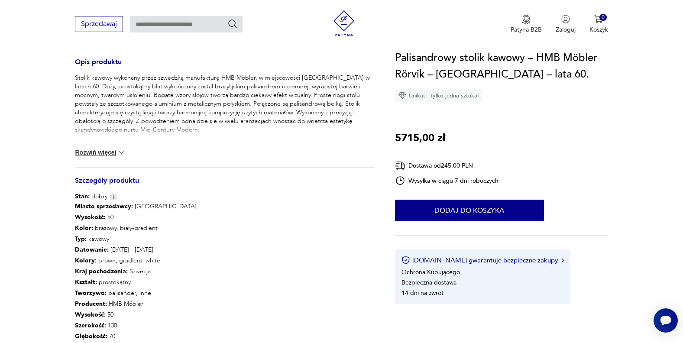
click at [87, 153] on button "Rozwiń więcej" at bounding box center [100, 152] width 50 height 9
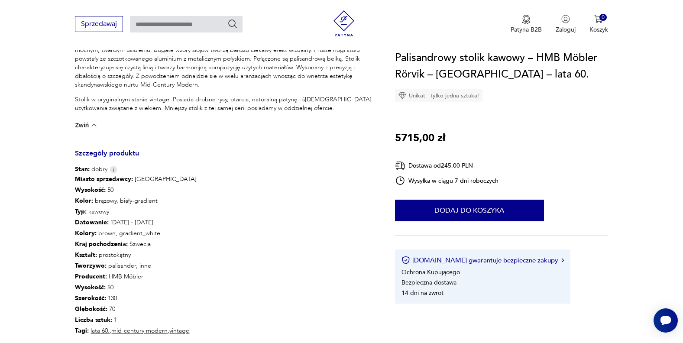
scroll to position [404, 0]
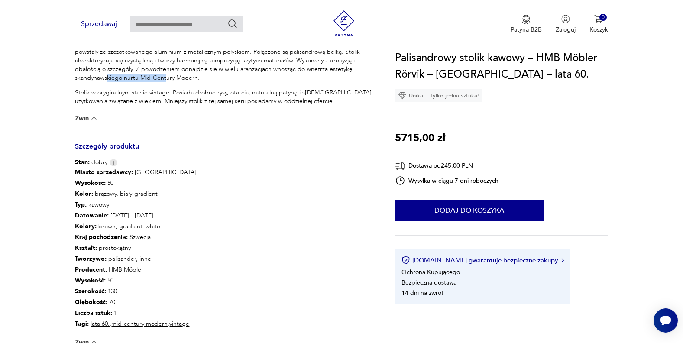
drag, startPoint x: 89, startPoint y: 78, endPoint x: 149, endPoint y: 77, distance: 59.4
click at [149, 77] on p "Stolik kawowy wykonany przez szwedzką manufakturę HMB Möbler, w miejscowości [G…" at bounding box center [224, 52] width 299 height 61
copy p "Mid-Century Modern."
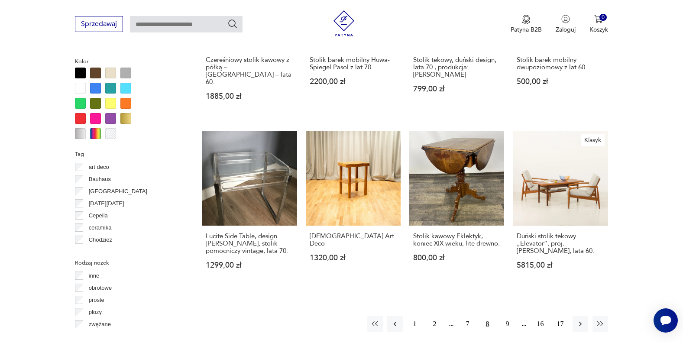
scroll to position [836, 0]
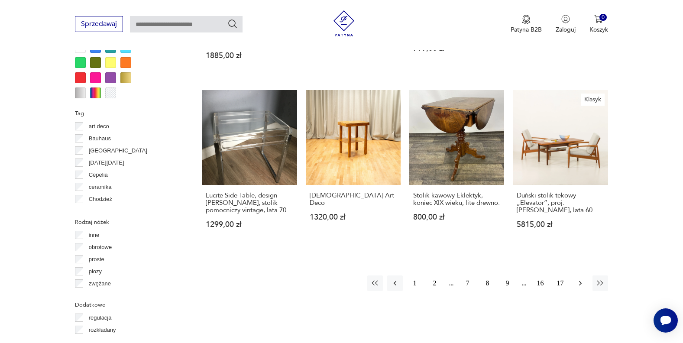
click at [579, 279] on icon "button" at bounding box center [580, 283] width 9 height 9
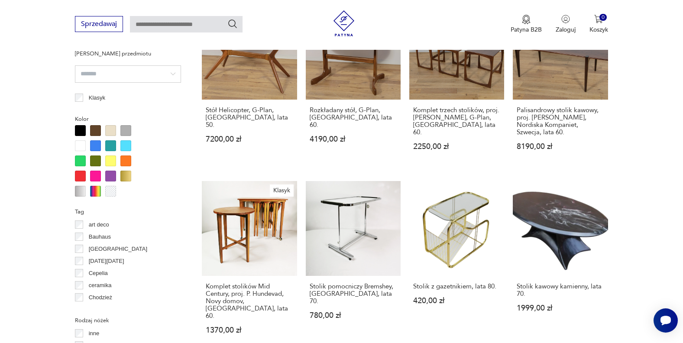
scroll to position [761, 0]
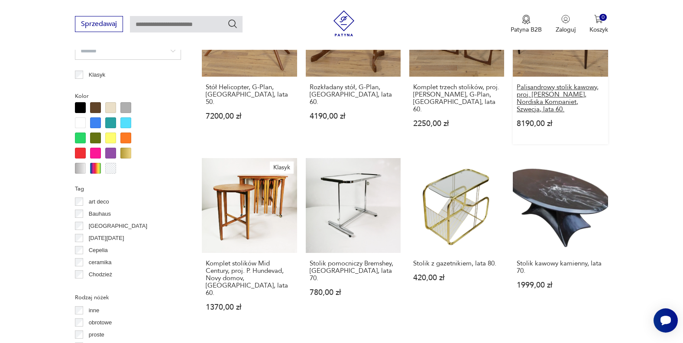
click at [535, 84] on h3 "Palisandrowy stolik kawowy, proj. [PERSON_NAME], Nordiska Kompaniet, Szwecja, l…" at bounding box center [560, 98] width 87 height 29
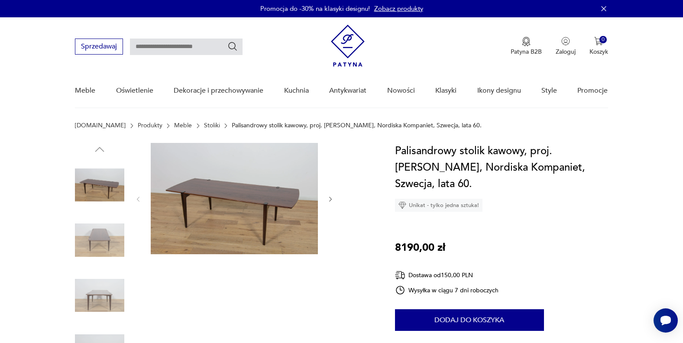
click at [330, 197] on icon "button" at bounding box center [330, 199] width 3 height 5
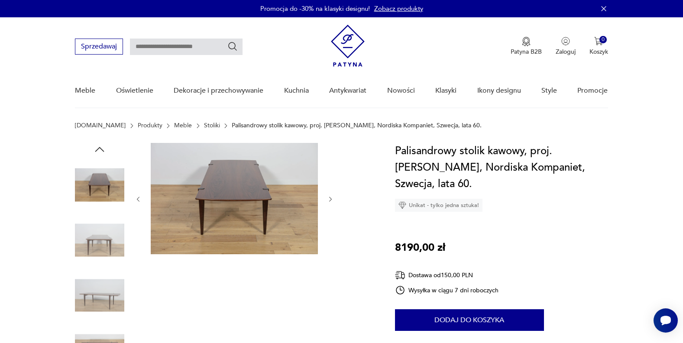
click at [330, 197] on icon "button" at bounding box center [330, 199] width 3 height 5
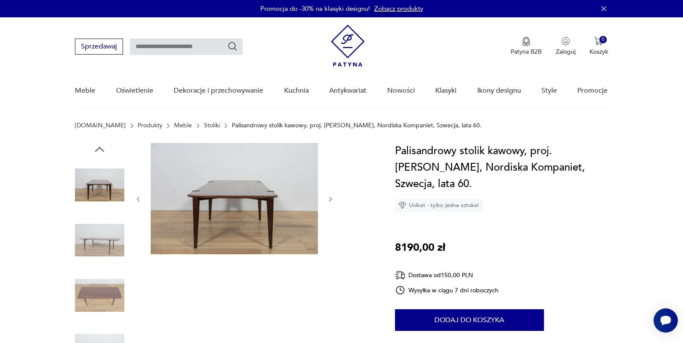
click at [330, 197] on icon "button" at bounding box center [330, 199] width 3 height 5
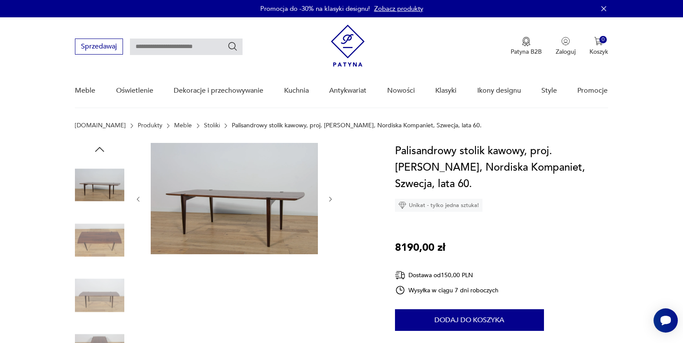
click at [330, 197] on icon "button" at bounding box center [330, 199] width 3 height 5
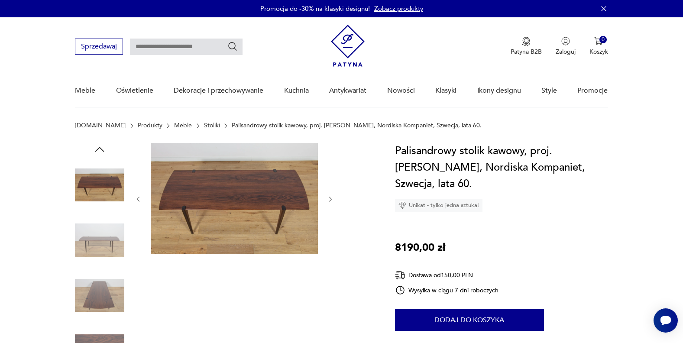
click at [330, 197] on icon "button" at bounding box center [330, 199] width 3 height 5
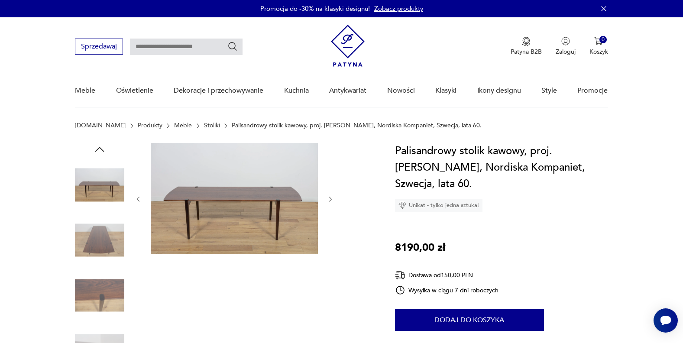
click at [330, 197] on icon "button" at bounding box center [330, 199] width 3 height 5
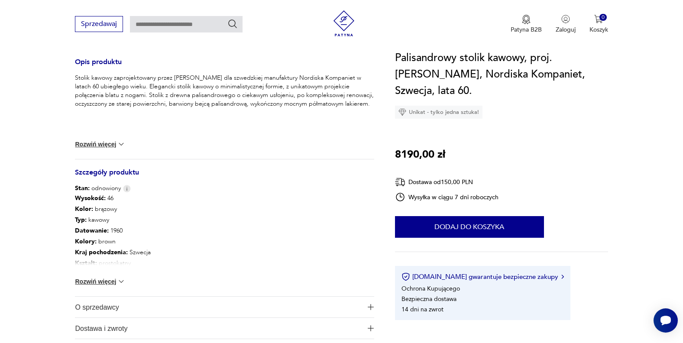
scroll to position [392, 0]
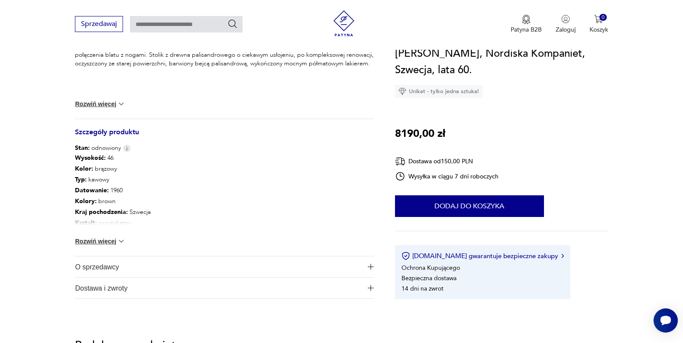
click at [116, 242] on button "Rozwiń więcej" at bounding box center [100, 241] width 50 height 9
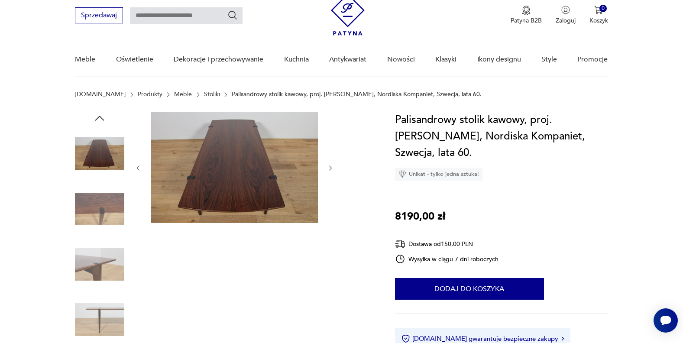
scroll to position [0, 0]
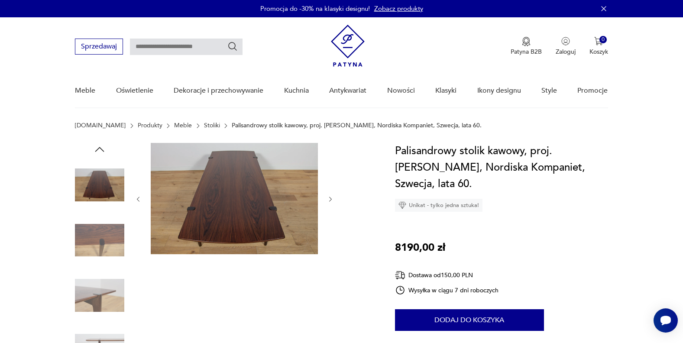
click at [331, 199] on icon "button" at bounding box center [330, 199] width 3 height 5
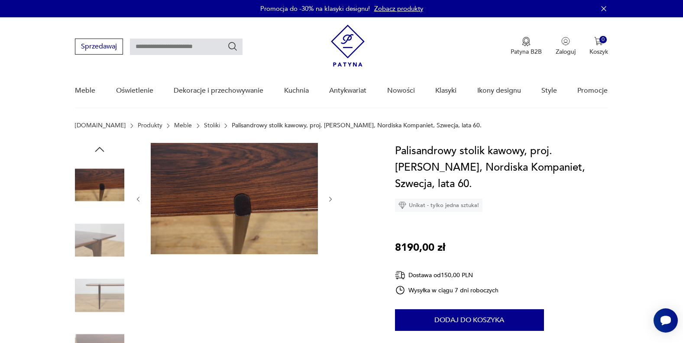
click at [331, 199] on icon "button" at bounding box center [330, 199] width 3 height 5
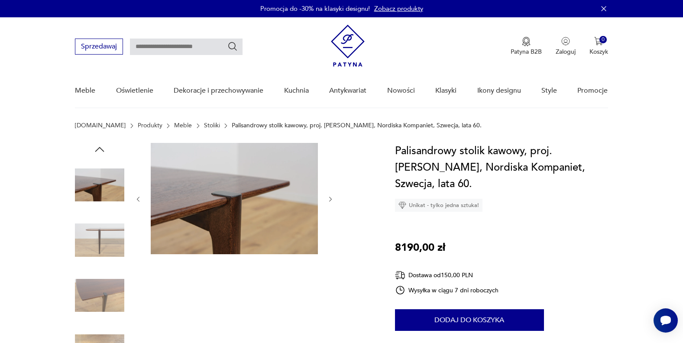
click at [329, 199] on icon "button" at bounding box center [330, 199] width 7 height 7
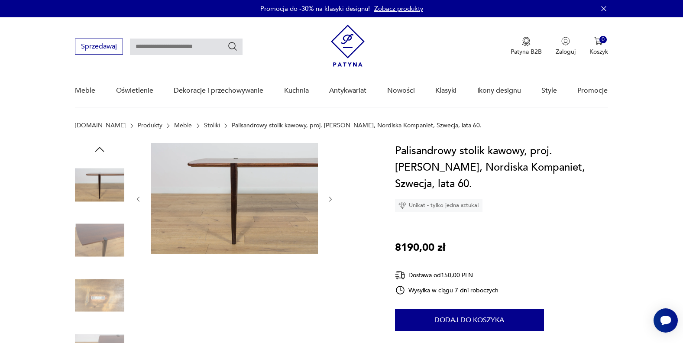
click at [329, 199] on icon "button" at bounding box center [330, 199] width 7 height 7
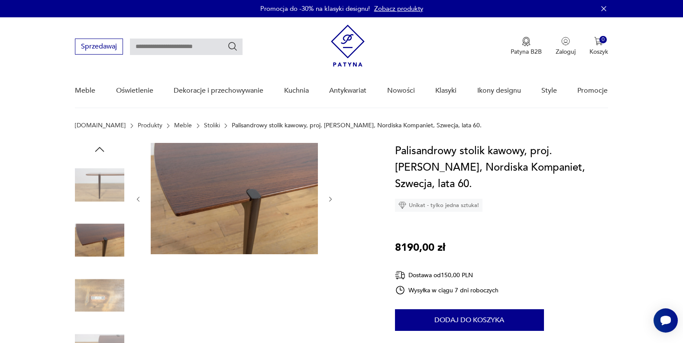
click at [329, 199] on icon "button" at bounding box center [330, 199] width 7 height 7
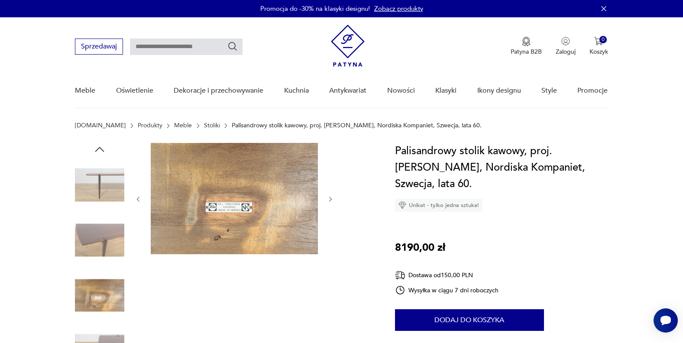
click at [327, 199] on icon "button" at bounding box center [330, 199] width 7 height 7
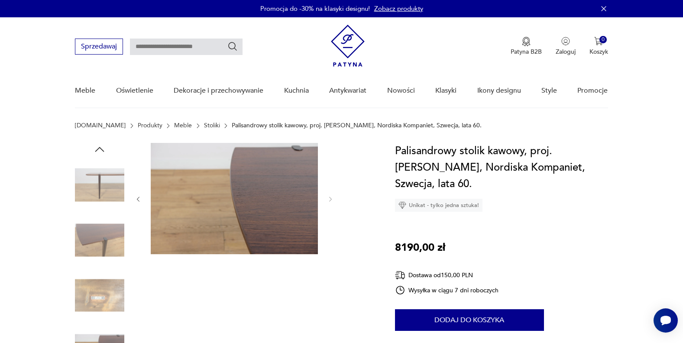
click at [138, 198] on icon "button" at bounding box center [138, 199] width 3 height 5
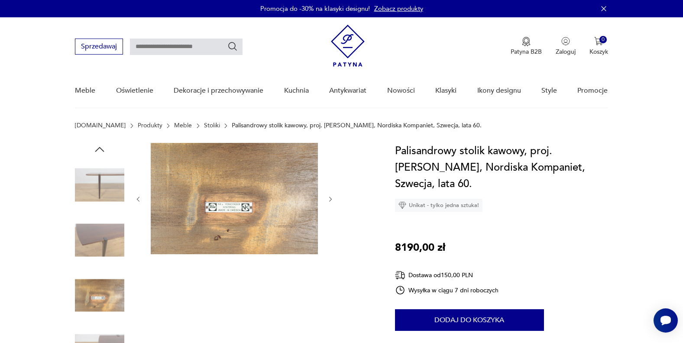
click at [138, 198] on icon "button" at bounding box center [138, 199] width 3 height 5
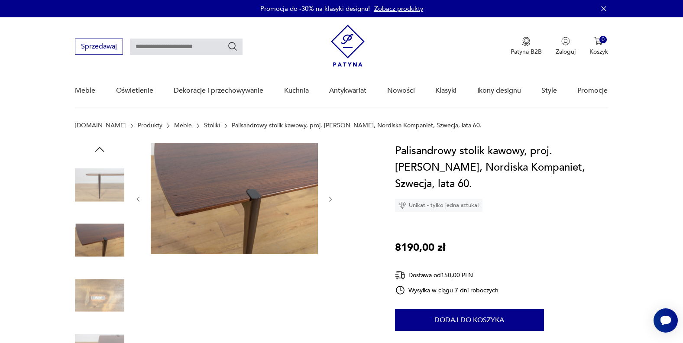
click at [138, 198] on icon "button" at bounding box center [138, 199] width 7 height 7
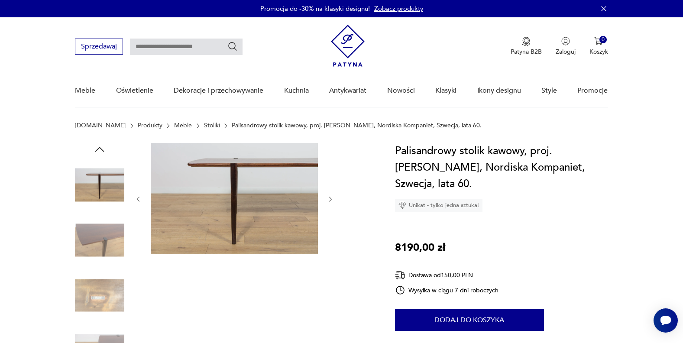
click at [138, 197] on icon "button" at bounding box center [138, 199] width 7 height 7
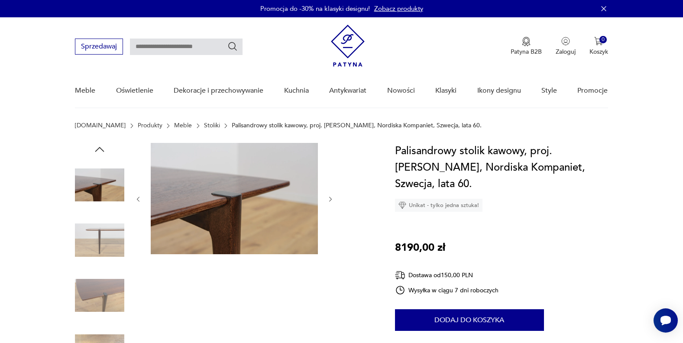
click at [138, 197] on icon "button" at bounding box center [138, 199] width 7 height 7
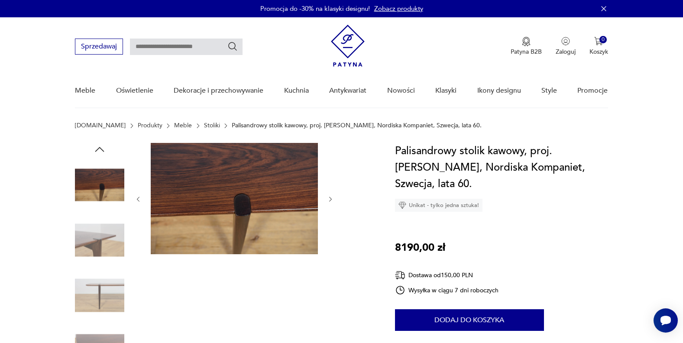
click at [138, 197] on icon "button" at bounding box center [138, 199] width 7 height 7
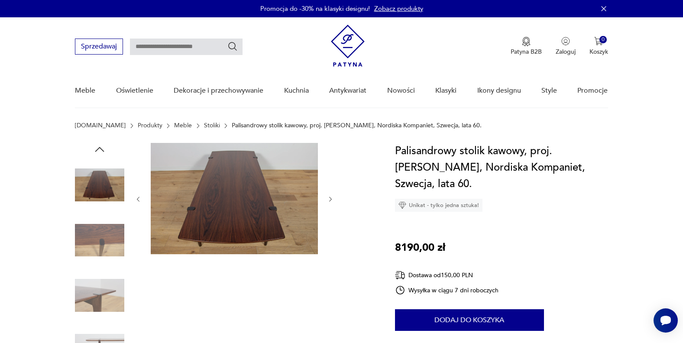
click at [138, 197] on icon "button" at bounding box center [138, 199] width 7 height 7
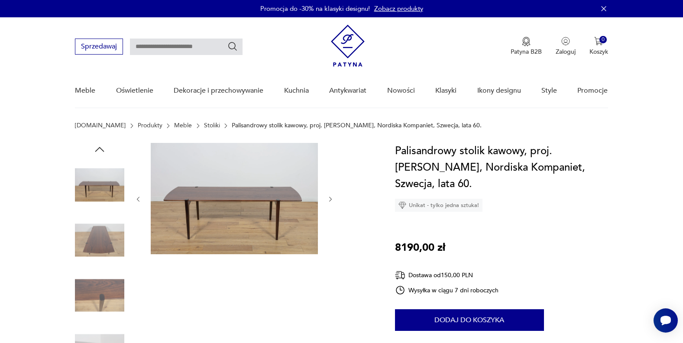
click at [138, 197] on icon "button" at bounding box center [138, 199] width 7 height 7
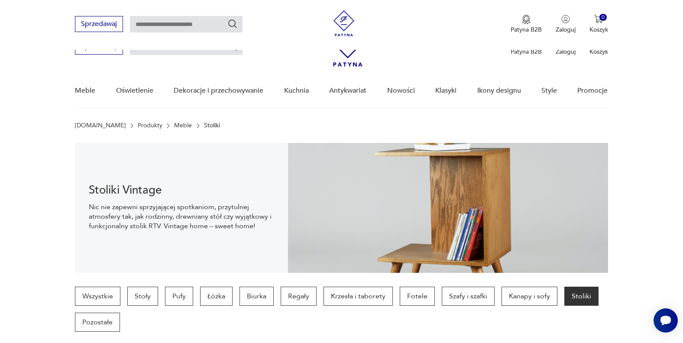
scroll to position [840, 0]
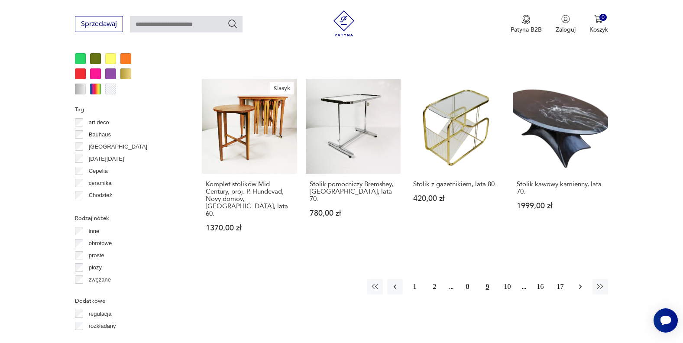
click at [577, 282] on icon "button" at bounding box center [580, 286] width 9 height 9
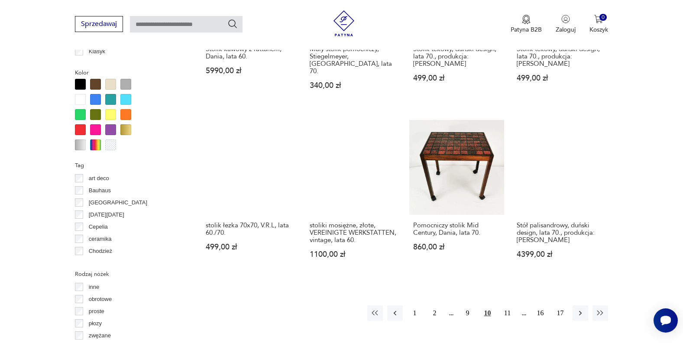
scroll to position [802, 0]
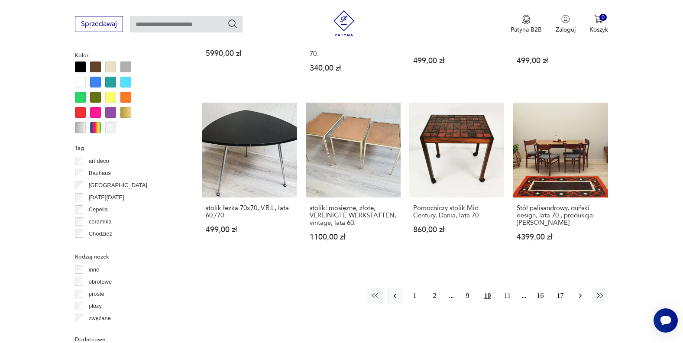
click at [580, 294] on icon "button" at bounding box center [580, 296] width 3 height 5
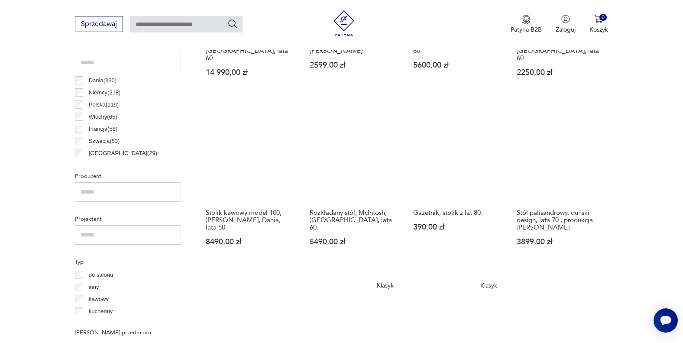
scroll to position [461, 0]
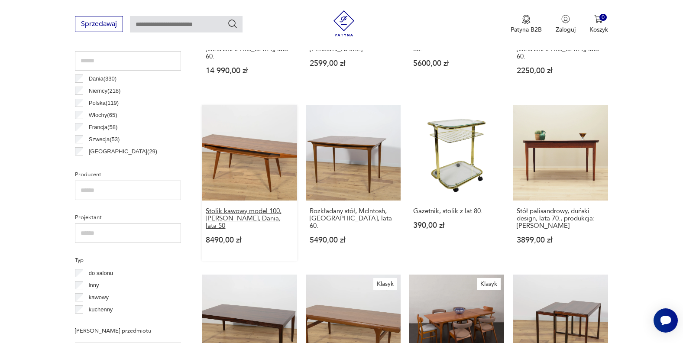
click at [253, 207] on h3 "Stolik kawowy model 100, [PERSON_NAME], Dania, lata 50" at bounding box center [249, 218] width 87 height 22
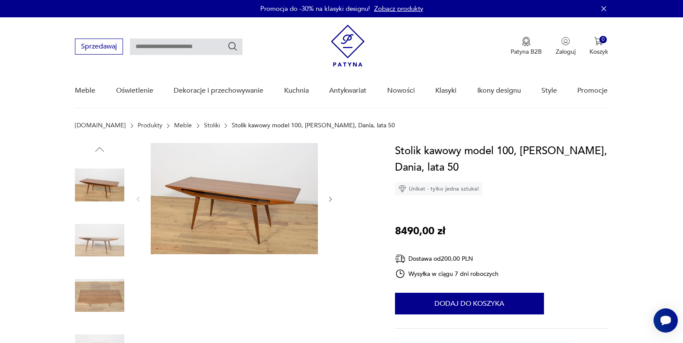
click at [332, 197] on icon "button" at bounding box center [330, 199] width 7 height 7
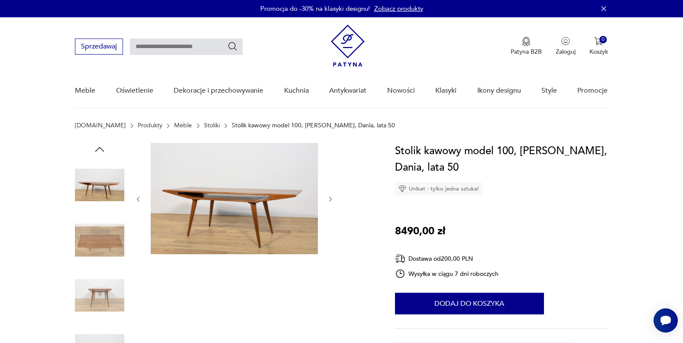
click at [332, 197] on icon "button" at bounding box center [330, 199] width 7 height 7
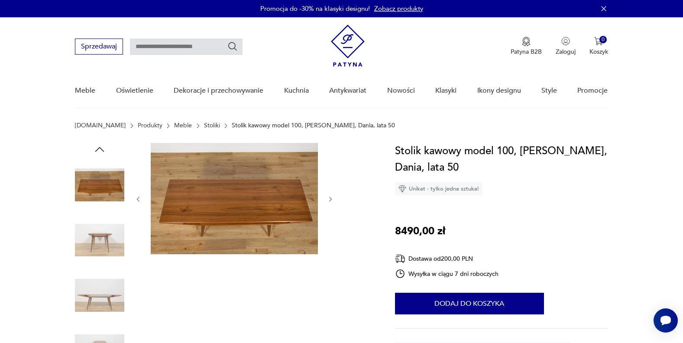
click at [332, 197] on icon "button" at bounding box center [330, 199] width 7 height 7
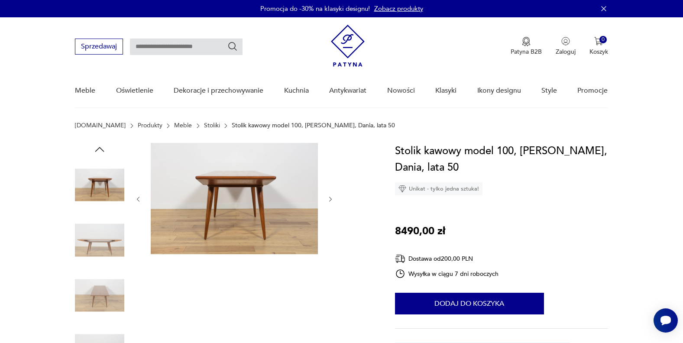
click at [332, 197] on icon "button" at bounding box center [330, 199] width 7 height 7
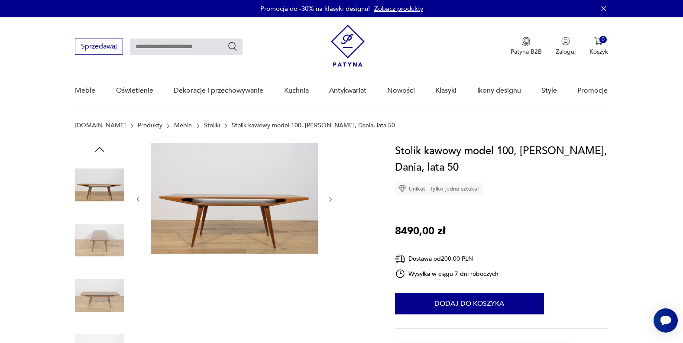
click at [332, 197] on icon "button" at bounding box center [330, 199] width 7 height 7
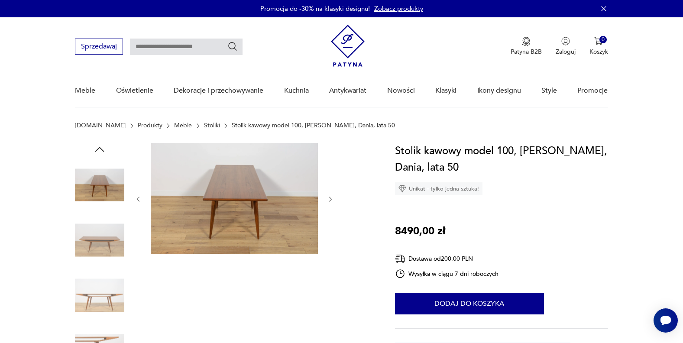
click at [332, 197] on icon "button" at bounding box center [330, 199] width 7 height 7
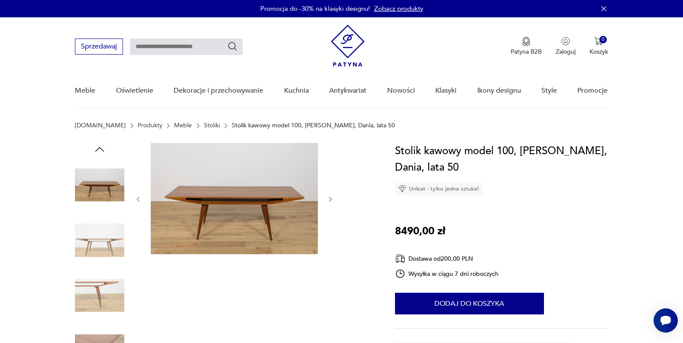
click at [332, 197] on icon "button" at bounding box center [330, 199] width 7 height 7
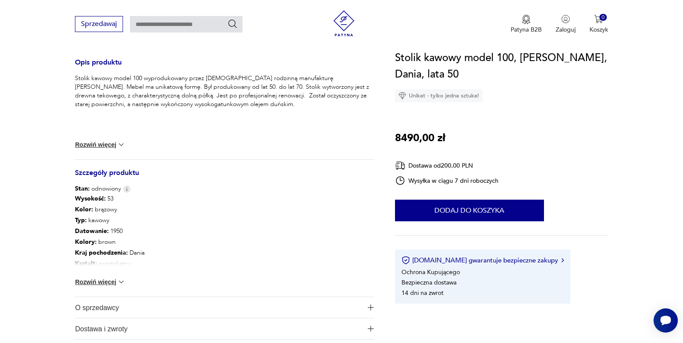
scroll to position [352, 0]
click at [121, 282] on img at bounding box center [121, 281] width 9 height 9
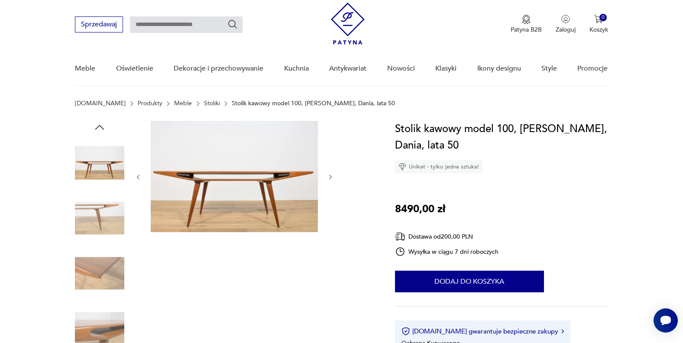
scroll to position [0, 0]
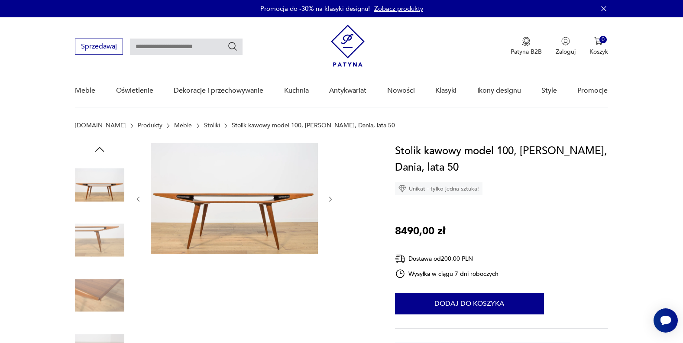
click at [326, 200] on div at bounding box center [234, 199] width 199 height 113
click at [330, 198] on icon "button" at bounding box center [330, 199] width 7 height 7
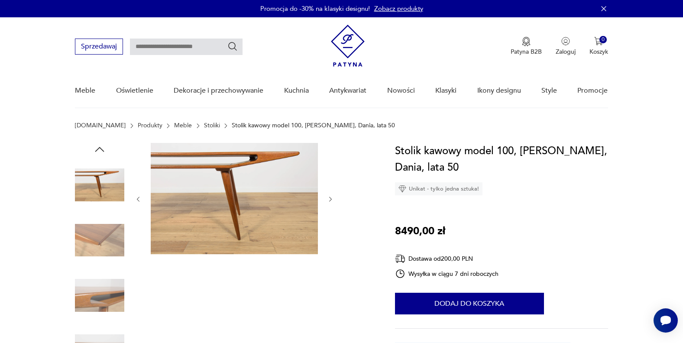
click at [330, 198] on icon "button" at bounding box center [330, 199] width 7 height 7
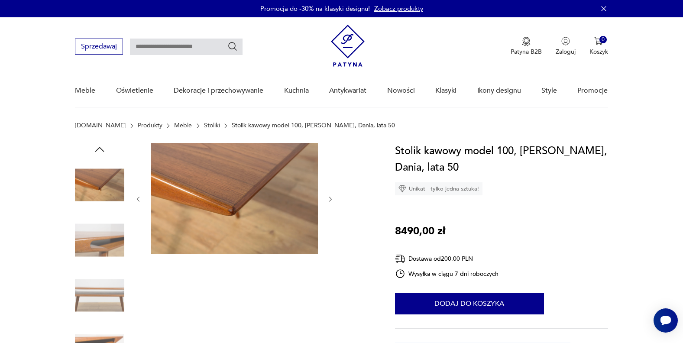
click at [330, 198] on icon "button" at bounding box center [330, 199] width 7 height 7
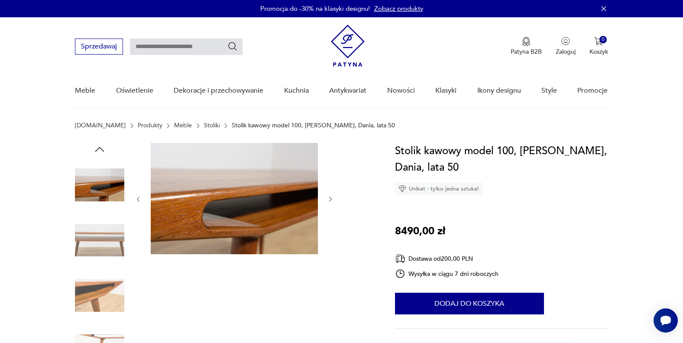
click at [330, 198] on icon "button" at bounding box center [330, 199] width 7 height 7
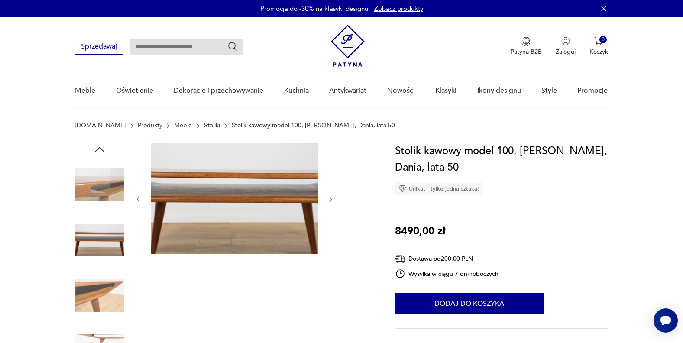
click at [330, 198] on icon "button" at bounding box center [330, 199] width 7 height 7
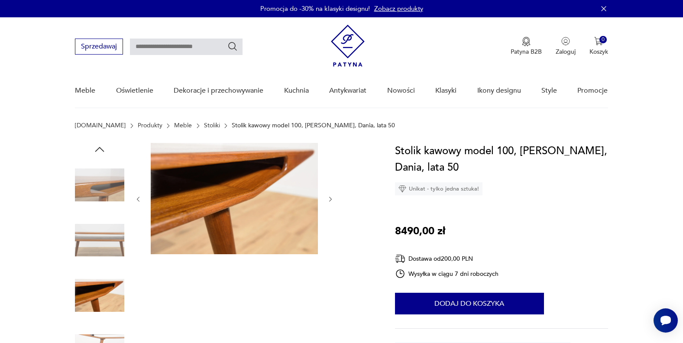
click at [329, 198] on icon "button" at bounding box center [330, 199] width 7 height 7
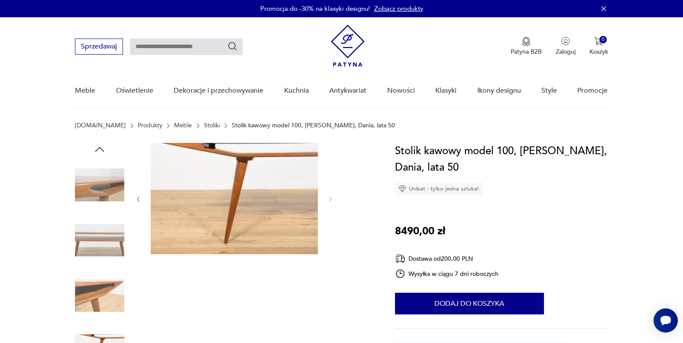
click at [140, 197] on icon "button" at bounding box center [138, 199] width 7 height 7
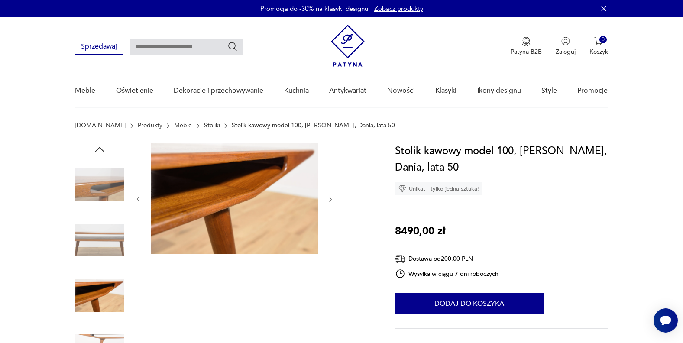
click at [140, 197] on icon "button" at bounding box center [138, 199] width 7 height 7
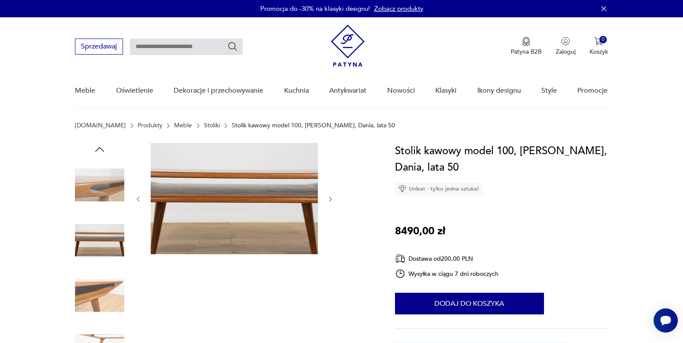
click at [140, 197] on icon "button" at bounding box center [138, 199] width 7 height 7
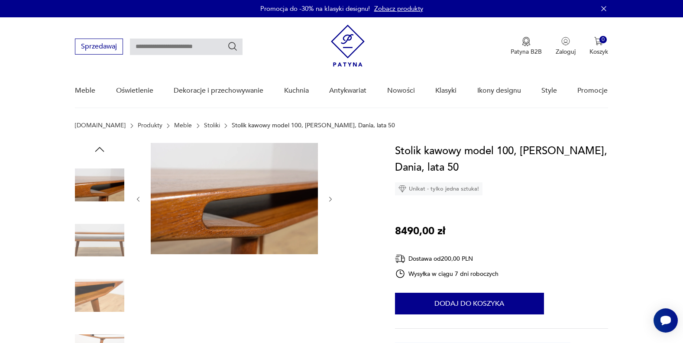
click at [140, 197] on icon "button" at bounding box center [138, 199] width 7 height 7
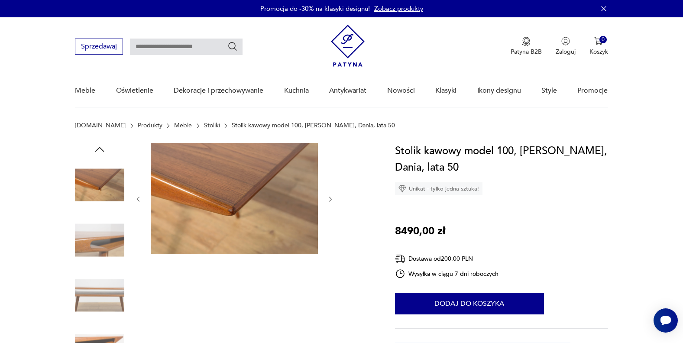
click at [140, 197] on icon "button" at bounding box center [138, 199] width 7 height 7
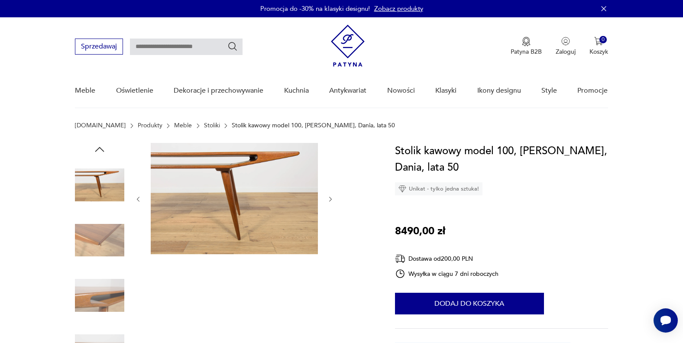
click at [140, 197] on icon "button" at bounding box center [138, 199] width 7 height 7
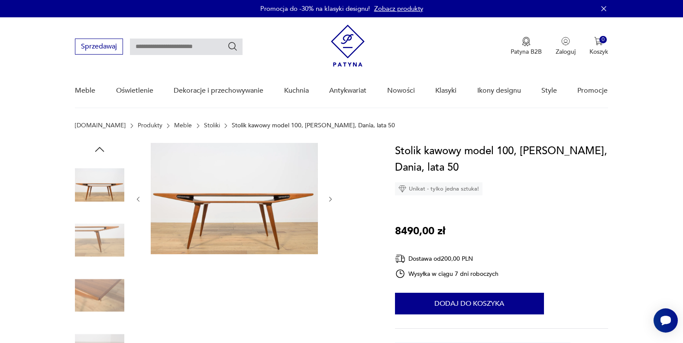
click at [140, 196] on icon "button" at bounding box center [138, 199] width 7 height 7
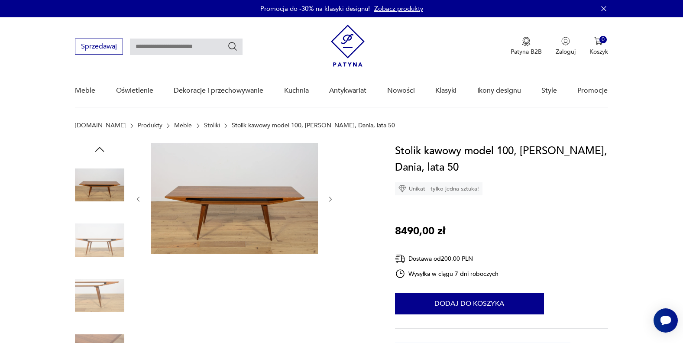
click at [140, 196] on icon "button" at bounding box center [138, 199] width 7 height 7
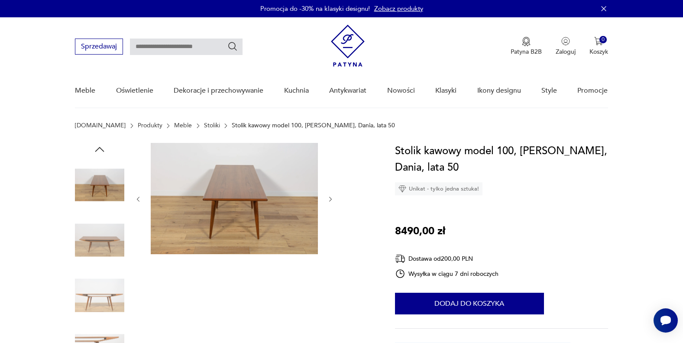
click at [140, 196] on icon "button" at bounding box center [138, 199] width 7 height 7
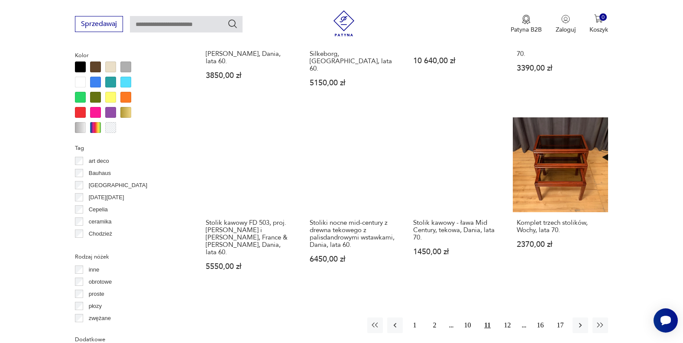
scroll to position [813, 0]
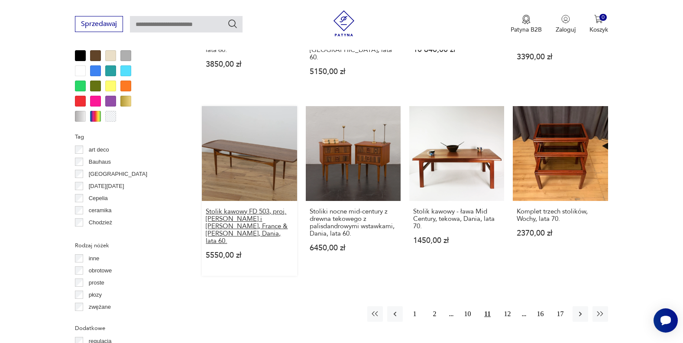
click at [246, 208] on h3 "Stolik kawowy FD 503, proj. [PERSON_NAME] i [PERSON_NAME], France & [PERSON_NAM…" at bounding box center [249, 226] width 87 height 37
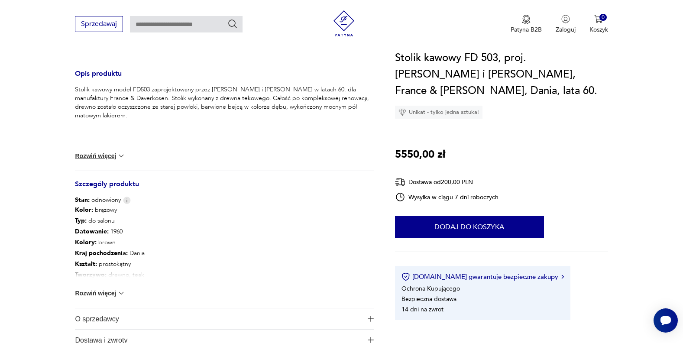
scroll to position [421, 0]
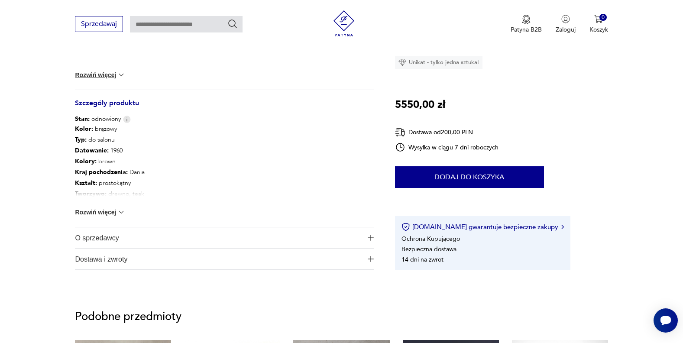
click at [121, 211] on img at bounding box center [121, 212] width 9 height 9
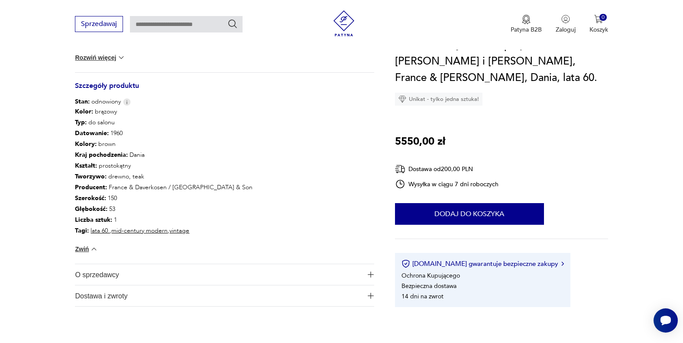
scroll to position [444, 0]
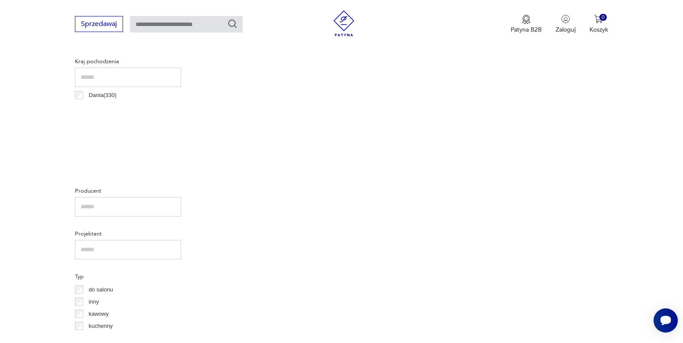
scroll to position [892, 0]
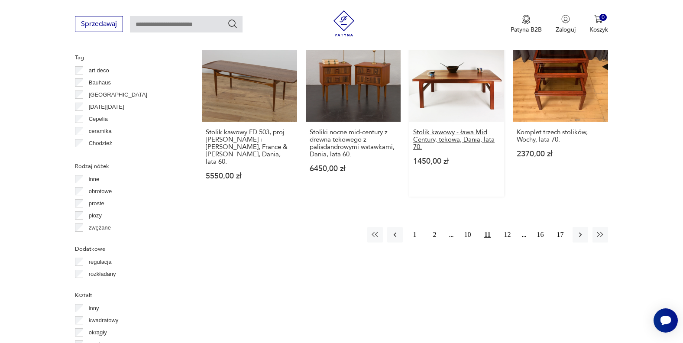
click at [449, 129] on h3 "Stolik kawowy - ława Mid Century, tekowa, Dania, lata 70." at bounding box center [456, 140] width 87 height 22
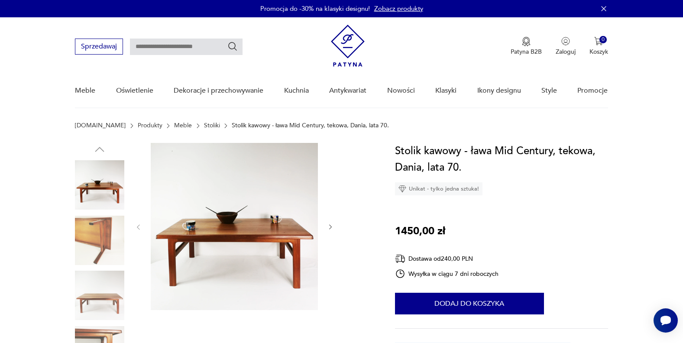
click at [330, 225] on icon "button" at bounding box center [330, 227] width 3 height 5
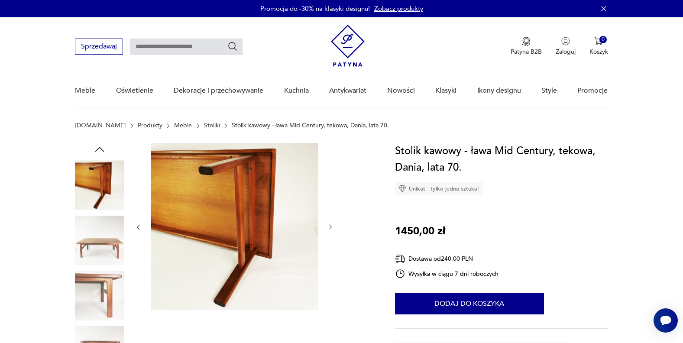
click at [330, 225] on icon "button" at bounding box center [330, 227] width 3 height 5
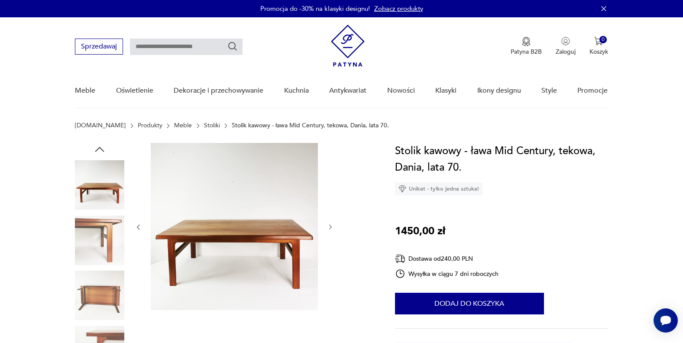
click at [330, 225] on icon "button" at bounding box center [330, 227] width 3 height 5
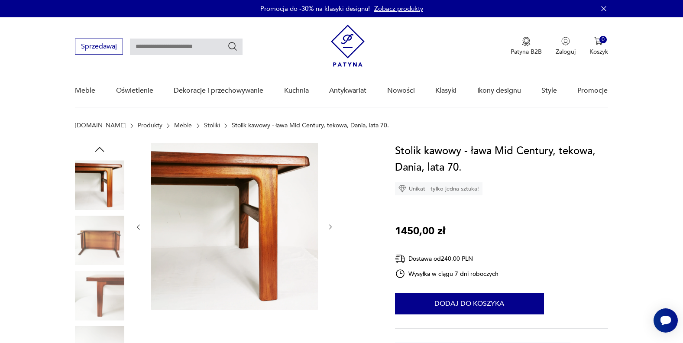
click at [330, 225] on icon "button" at bounding box center [330, 227] width 3 height 5
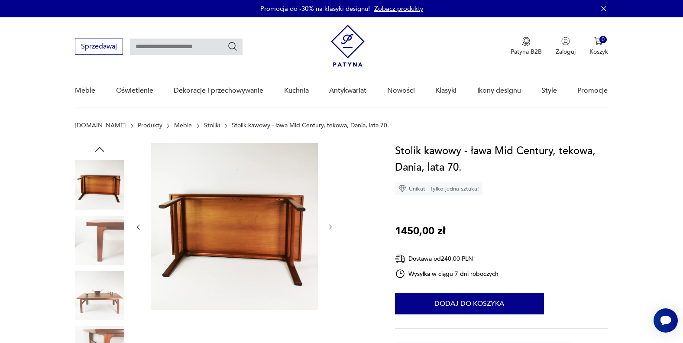
click at [330, 225] on icon "button" at bounding box center [330, 227] width 3 height 5
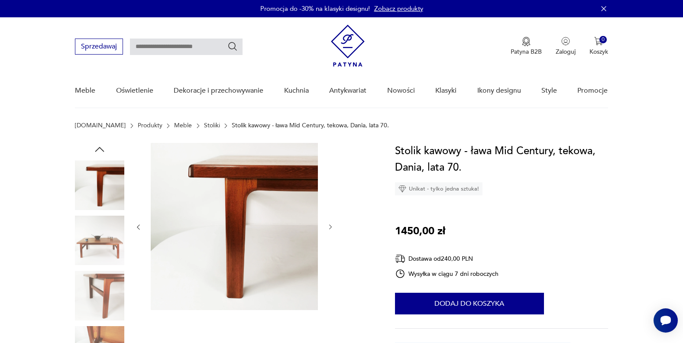
click at [330, 225] on icon "button" at bounding box center [330, 227] width 3 height 5
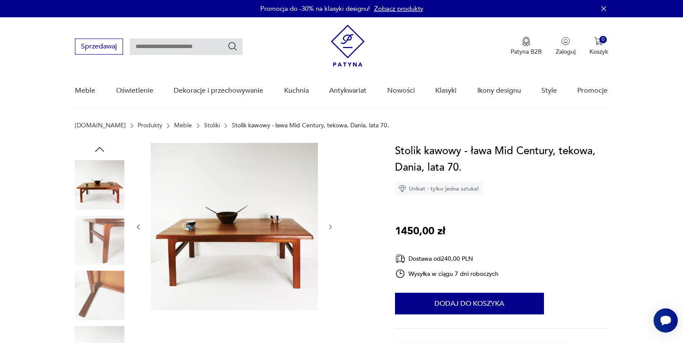
click at [330, 225] on icon "button" at bounding box center [330, 227] width 3 height 5
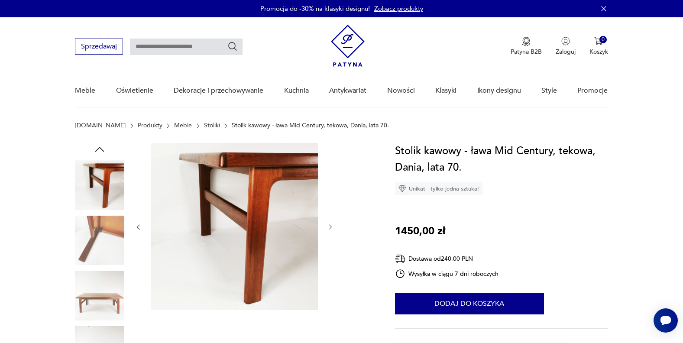
click at [330, 225] on icon "button" at bounding box center [330, 227] width 3 height 5
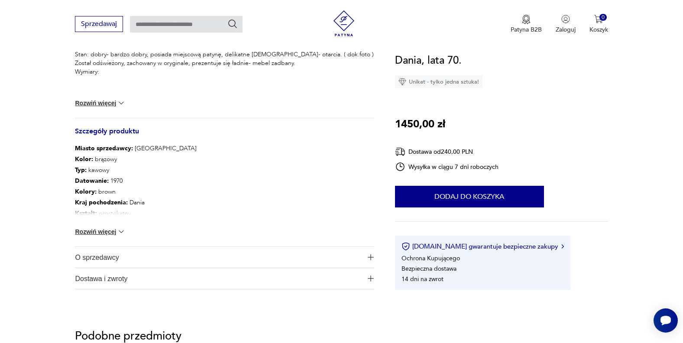
scroll to position [404, 0]
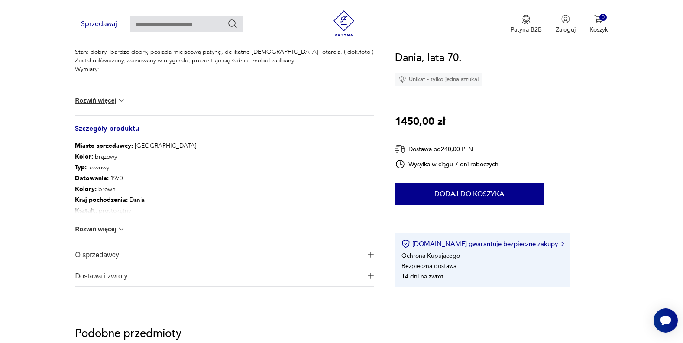
click at [117, 227] on img at bounding box center [121, 229] width 9 height 9
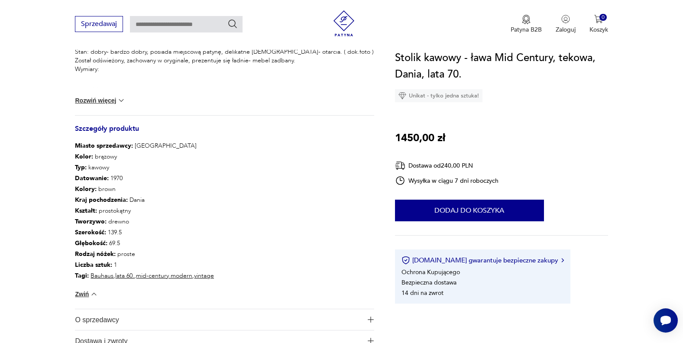
click at [118, 102] on img at bounding box center [121, 100] width 9 height 9
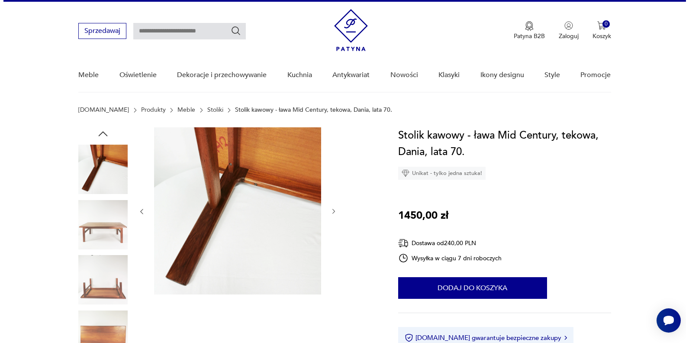
scroll to position [0, 0]
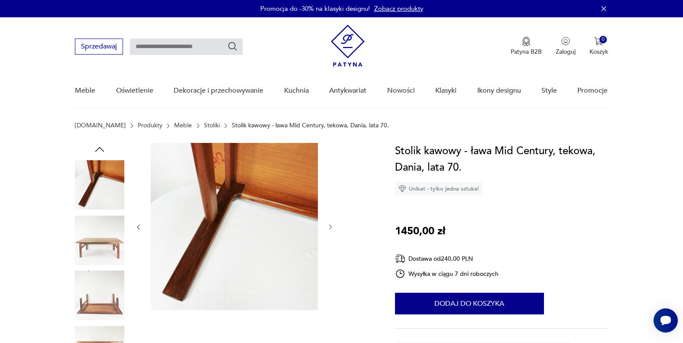
click at [250, 197] on img at bounding box center [234, 226] width 167 height 167
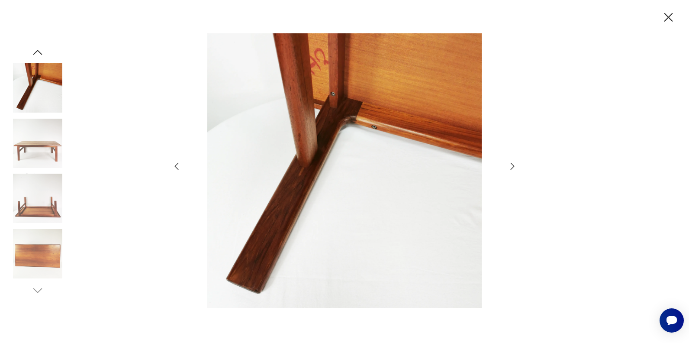
click at [510, 170] on icon "button" at bounding box center [513, 166] width 10 height 10
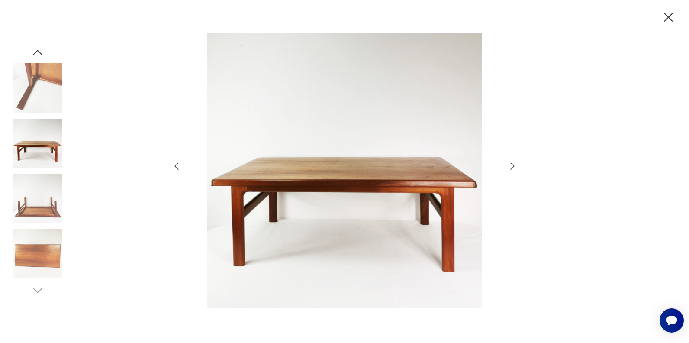
click at [510, 170] on icon "button" at bounding box center [513, 166] width 10 height 10
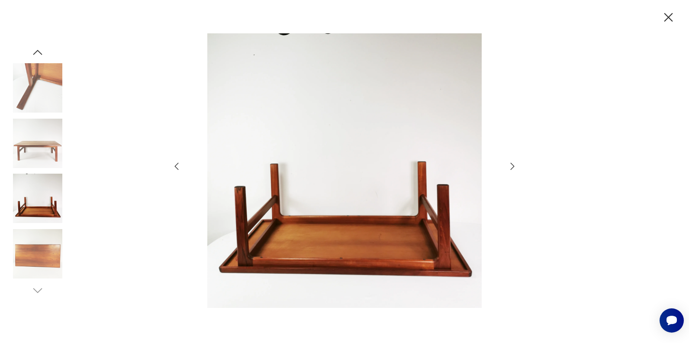
click at [510, 170] on icon "button" at bounding box center [513, 166] width 10 height 10
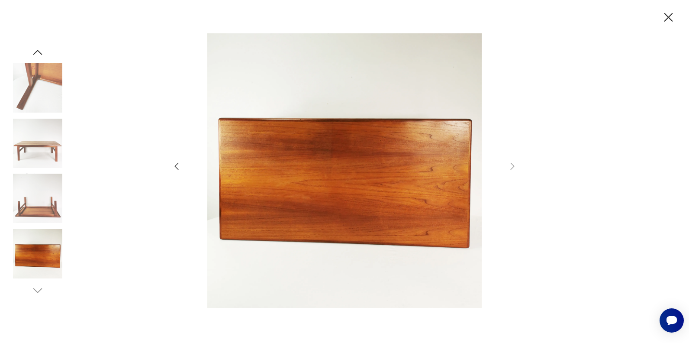
click at [175, 165] on icon "button" at bounding box center [177, 166] width 10 height 10
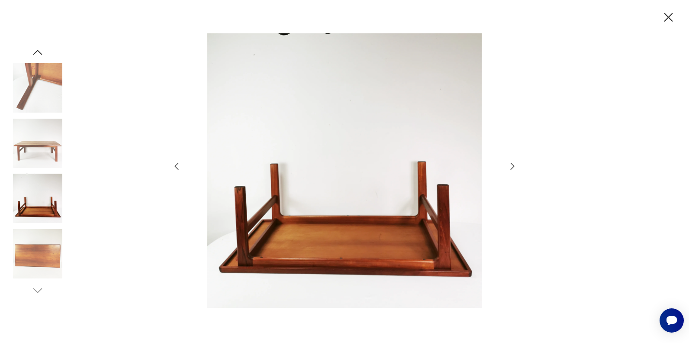
click at [175, 164] on icon "button" at bounding box center [177, 166] width 10 height 10
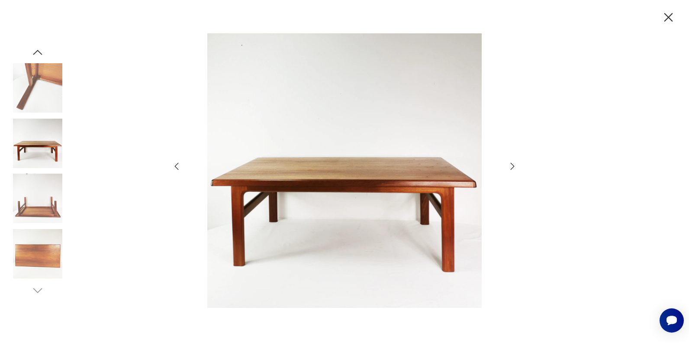
click at [175, 164] on icon "button" at bounding box center [177, 166] width 10 height 10
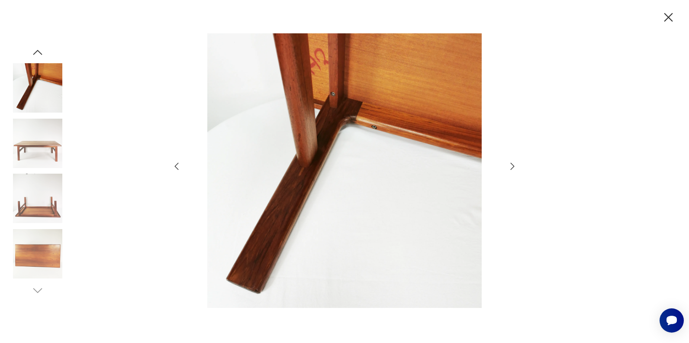
click at [175, 163] on icon "button" at bounding box center [177, 166] width 10 height 10
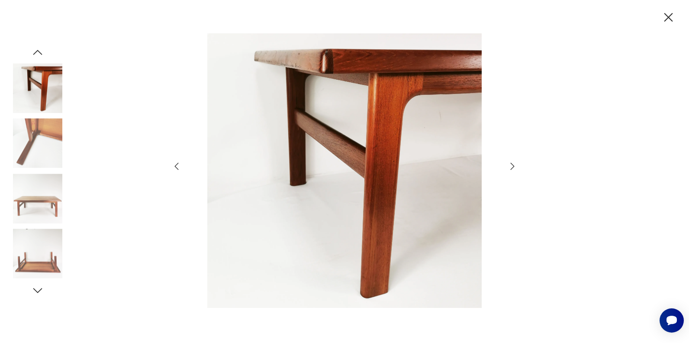
click at [175, 163] on icon "button" at bounding box center [177, 166] width 10 height 10
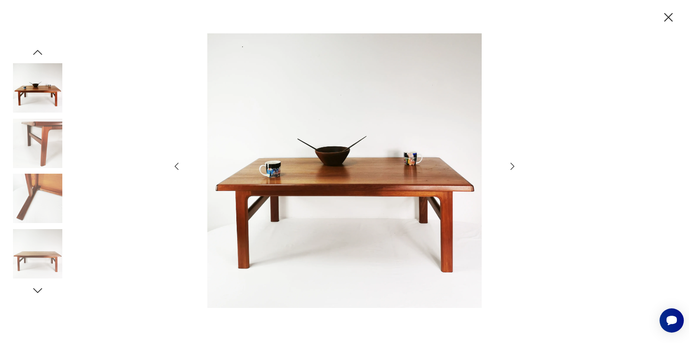
click at [175, 163] on icon "button" at bounding box center [177, 166] width 10 height 10
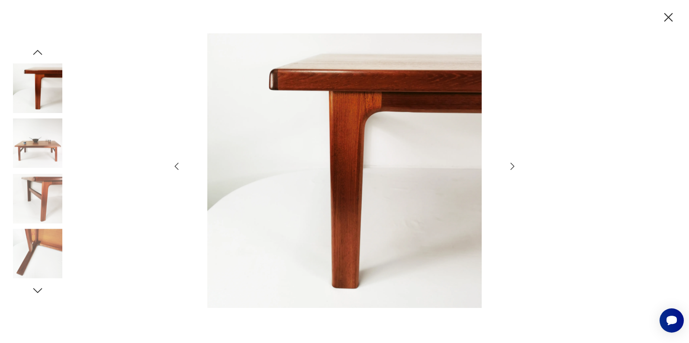
click at [175, 163] on icon "button" at bounding box center [177, 166] width 10 height 10
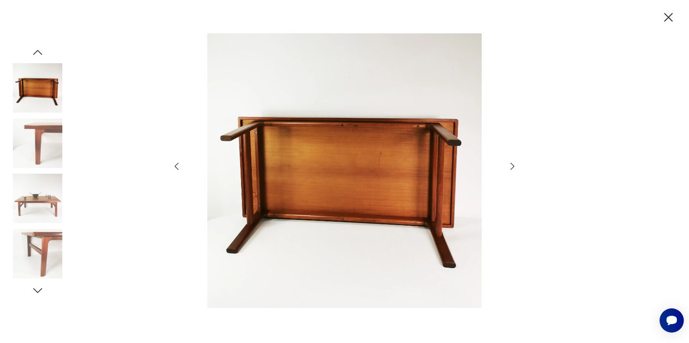
click at [175, 163] on icon "button" at bounding box center [177, 166] width 10 height 10
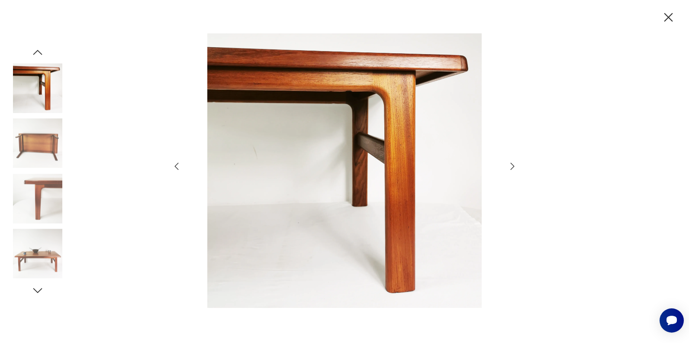
click at [175, 163] on icon "button" at bounding box center [177, 166] width 10 height 10
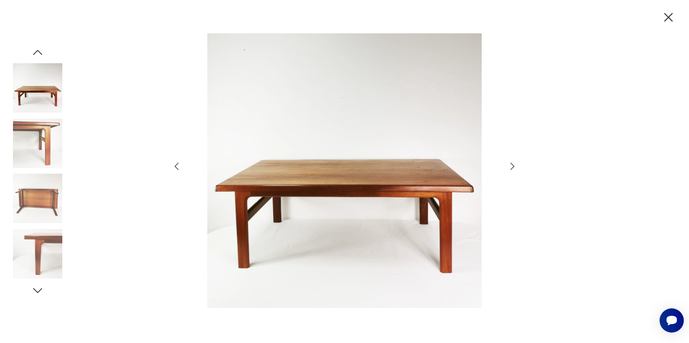
click at [175, 162] on icon "button" at bounding box center [177, 166] width 10 height 10
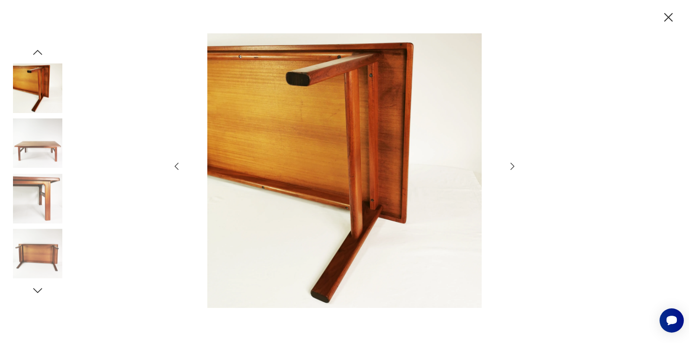
click at [175, 162] on icon "button" at bounding box center [177, 166] width 10 height 10
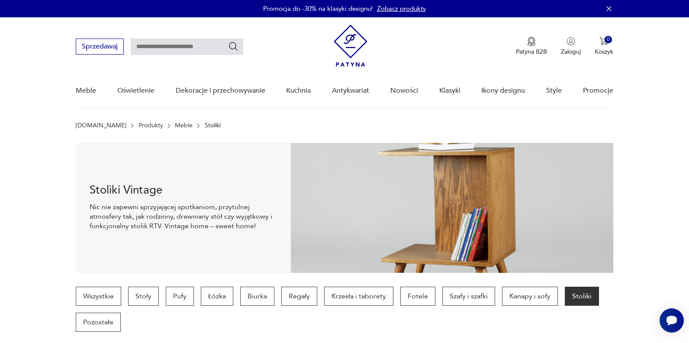
scroll to position [971, 0]
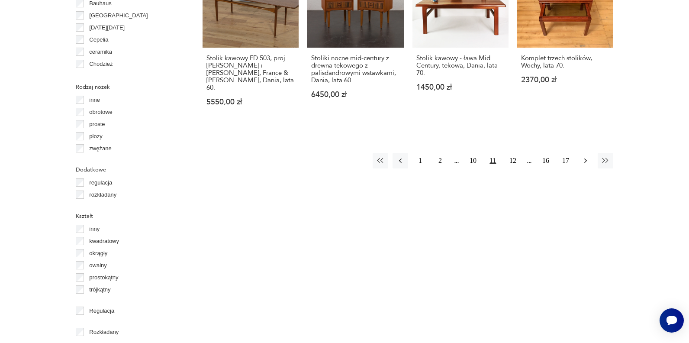
click at [587, 156] on icon "button" at bounding box center [586, 160] width 9 height 9
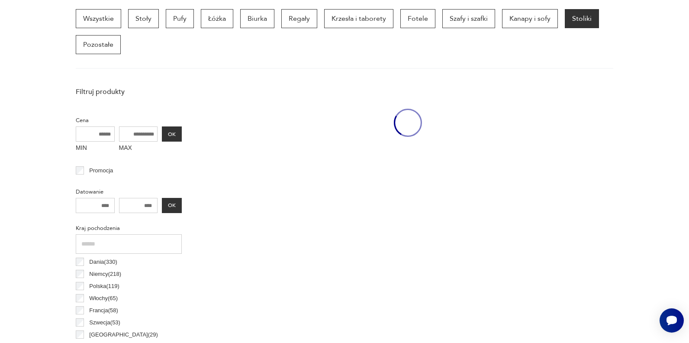
scroll to position [230, 0]
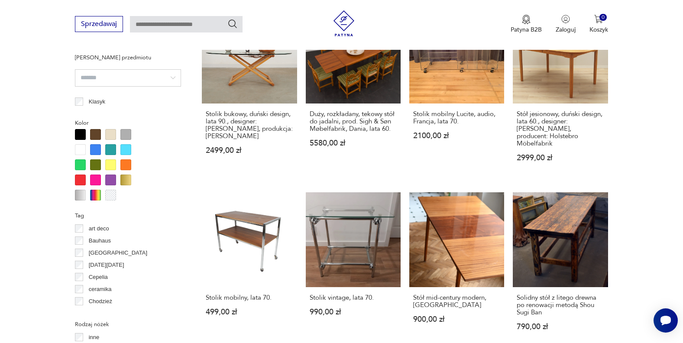
scroll to position [775, 0]
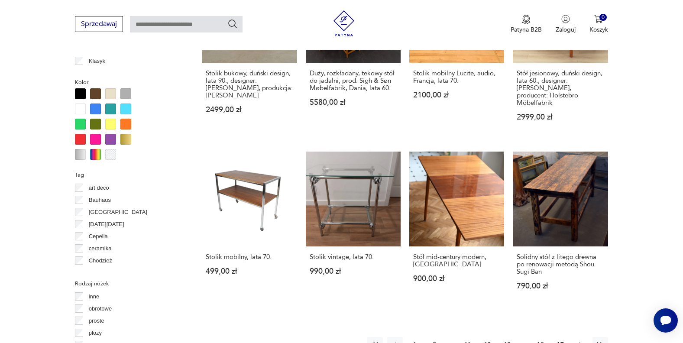
click at [576, 340] on icon "button" at bounding box center [580, 344] width 9 height 9
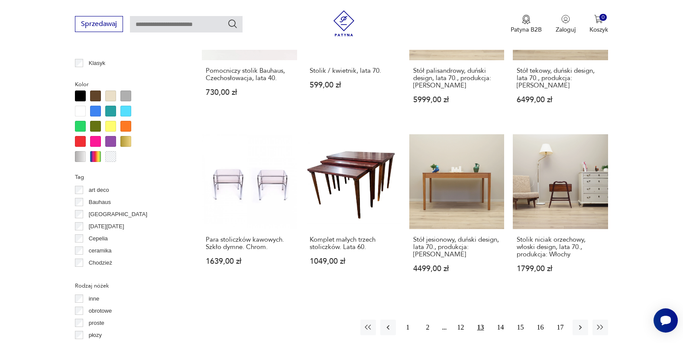
scroll to position [796, 0]
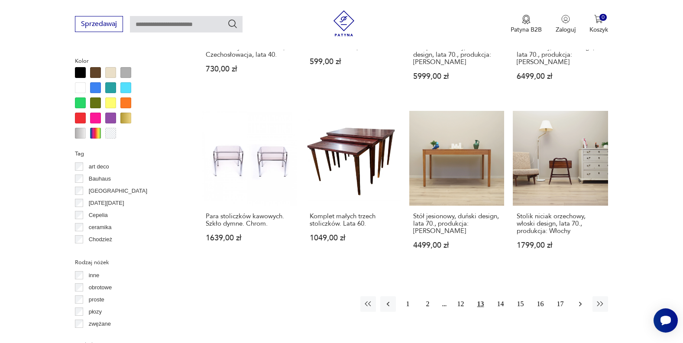
click at [579, 300] on icon "button" at bounding box center [580, 304] width 9 height 9
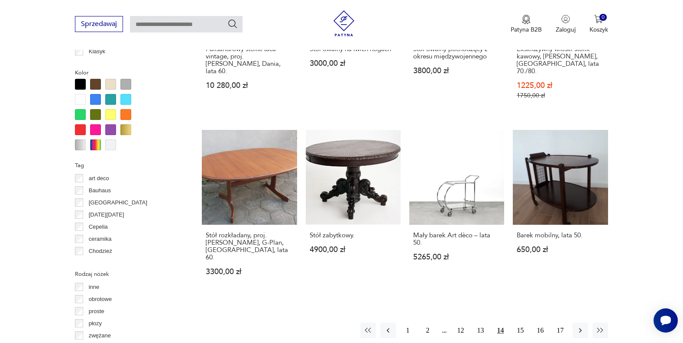
scroll to position [796, 0]
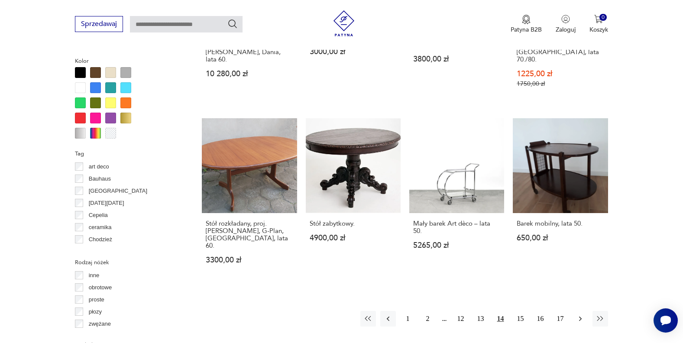
click at [578, 314] on icon "button" at bounding box center [580, 318] width 9 height 9
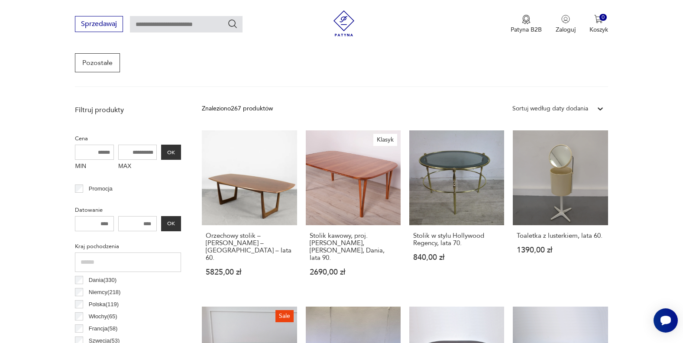
scroll to position [265, 0]
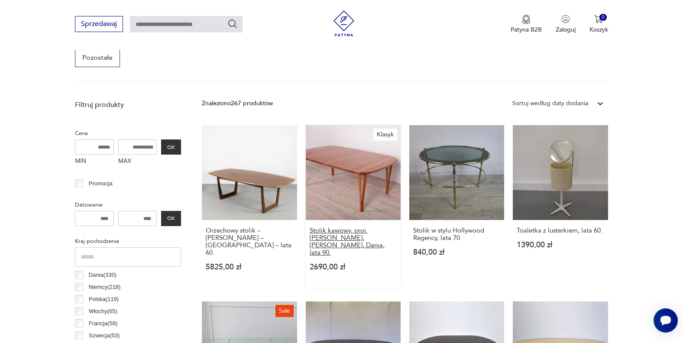
click at [335, 233] on h3 "Stolik kawowy, proj. S. Hansen, Haslev Møbelfabrik, Dania, lata 90." at bounding box center [353, 241] width 87 height 29
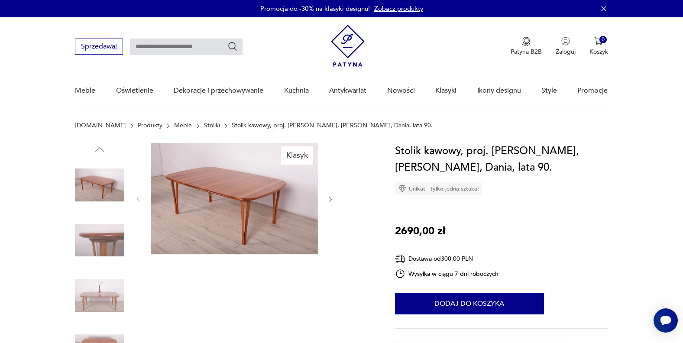
click at [332, 197] on icon "button" at bounding box center [330, 199] width 7 height 7
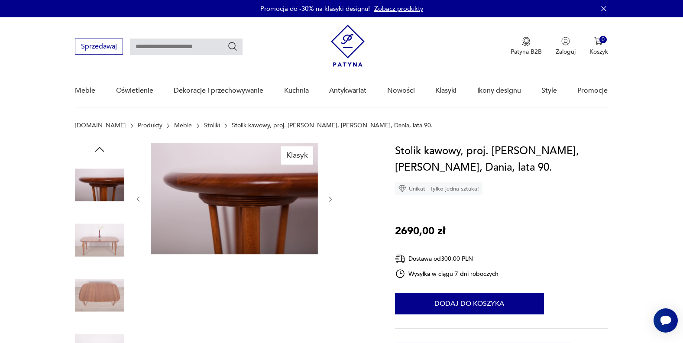
click at [332, 197] on icon "button" at bounding box center [330, 199] width 7 height 7
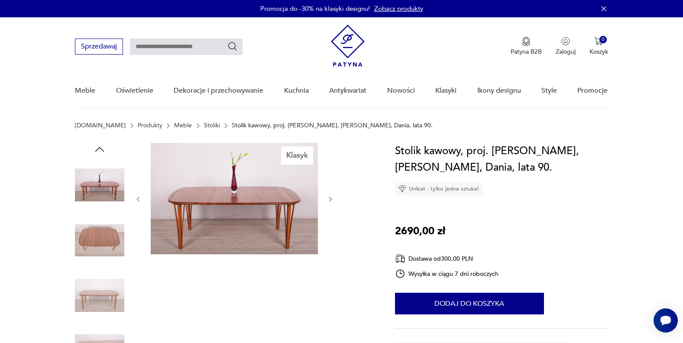
click at [332, 197] on icon "button" at bounding box center [330, 199] width 7 height 7
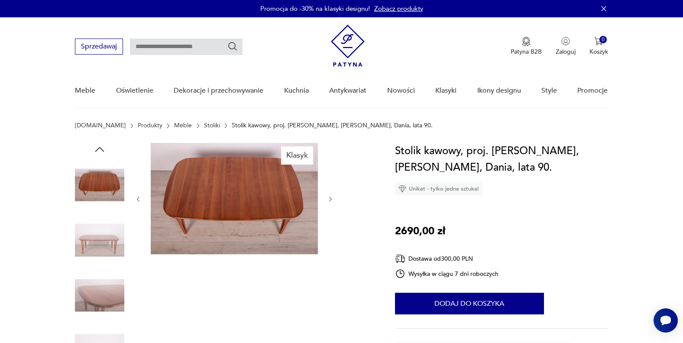
click at [332, 197] on icon "button" at bounding box center [330, 199] width 7 height 7
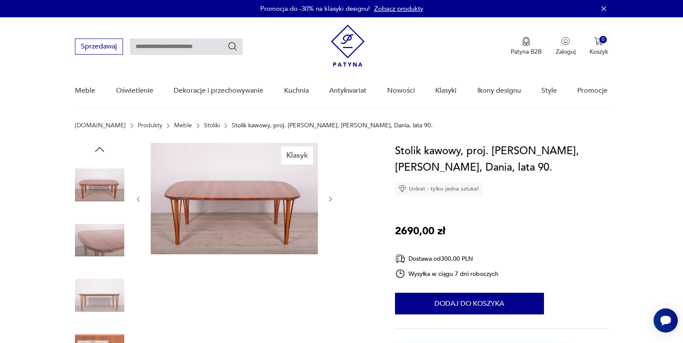
click at [332, 197] on icon "button" at bounding box center [330, 199] width 7 height 7
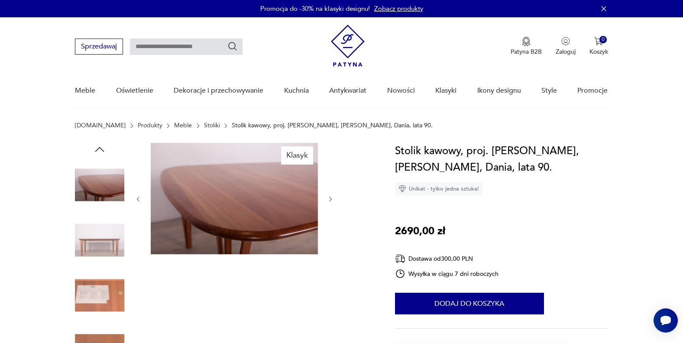
click at [332, 197] on icon "button" at bounding box center [330, 199] width 7 height 7
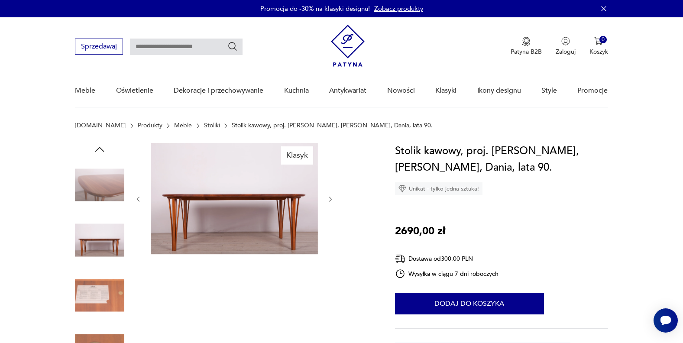
click at [332, 197] on icon "button" at bounding box center [330, 199] width 7 height 7
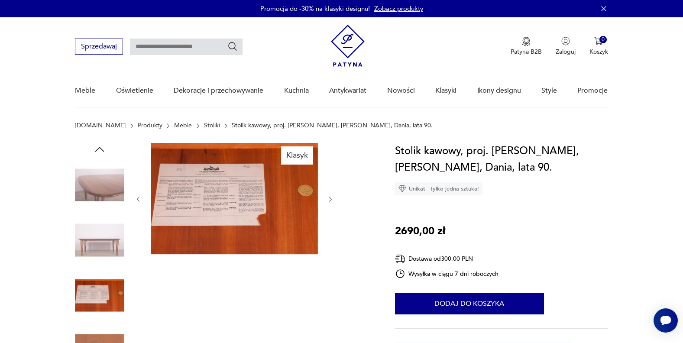
click at [332, 197] on icon "button" at bounding box center [330, 199] width 7 height 7
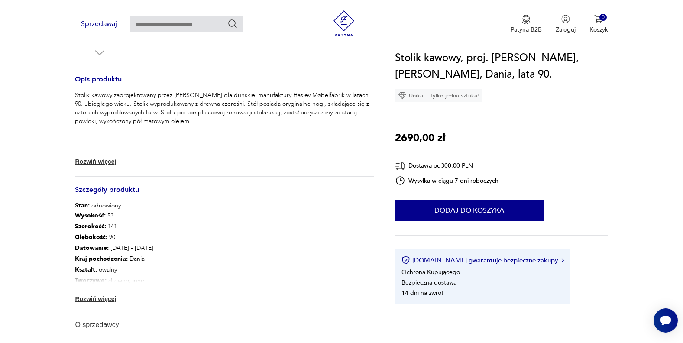
scroll to position [369, 0]
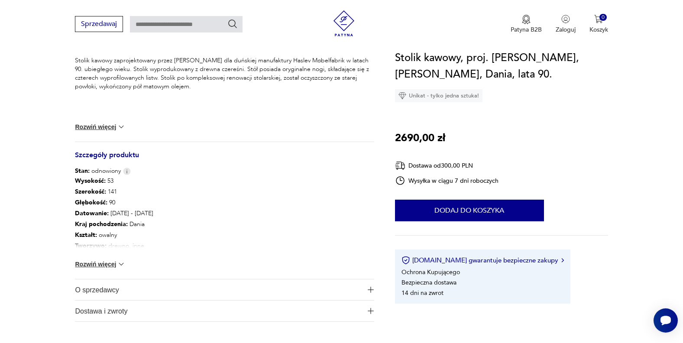
click at [92, 265] on button "Rozwiń więcej" at bounding box center [100, 264] width 50 height 9
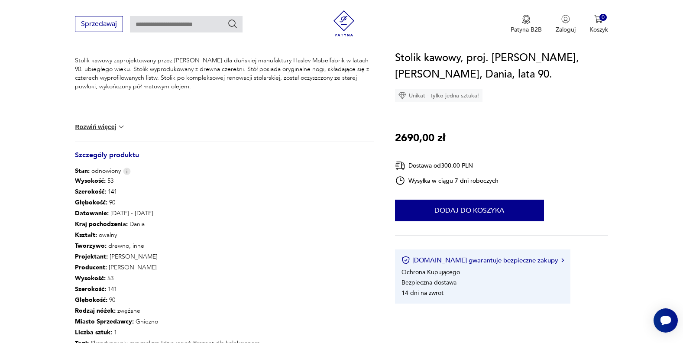
click at [115, 125] on button "Rozwiń więcej" at bounding box center [100, 127] width 50 height 9
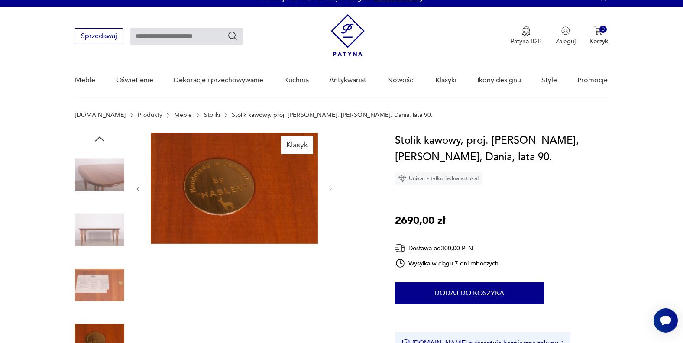
scroll to position [0, 0]
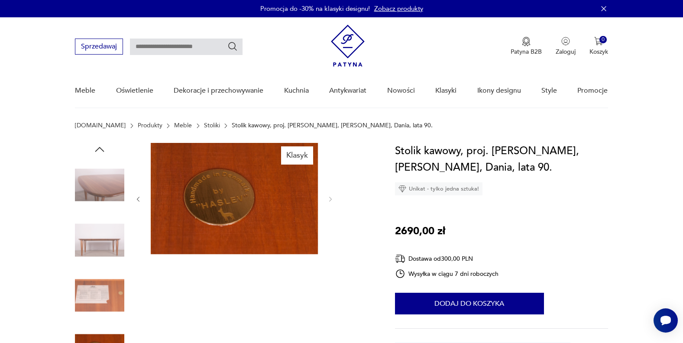
click at [103, 242] on img at bounding box center [99, 240] width 49 height 49
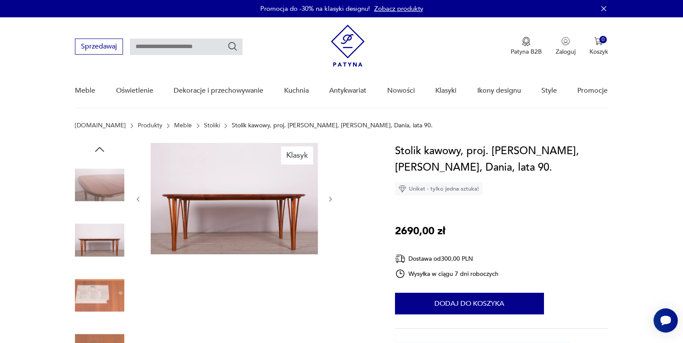
click at [100, 261] on img at bounding box center [99, 240] width 49 height 49
click at [105, 193] on img at bounding box center [99, 184] width 49 height 49
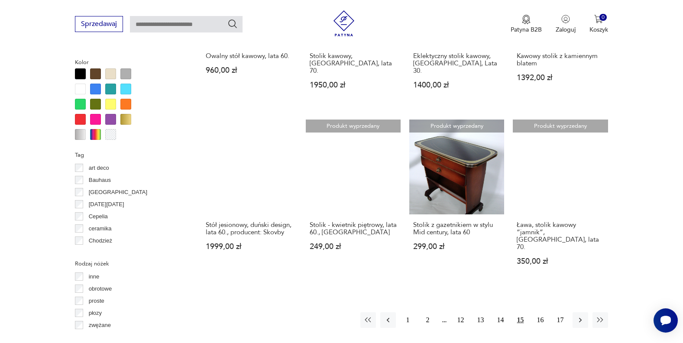
scroll to position [801, 0]
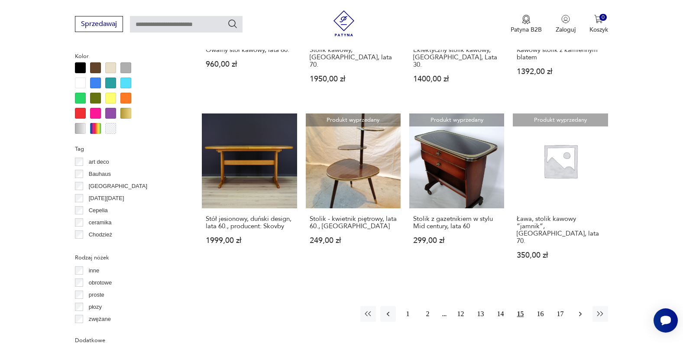
click at [577, 310] on icon "button" at bounding box center [580, 314] width 9 height 9
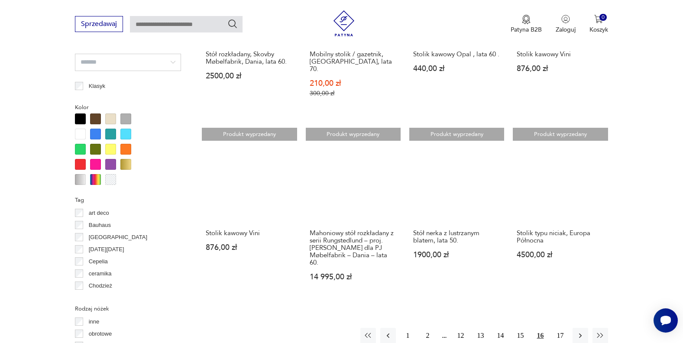
scroll to position [779, 0]
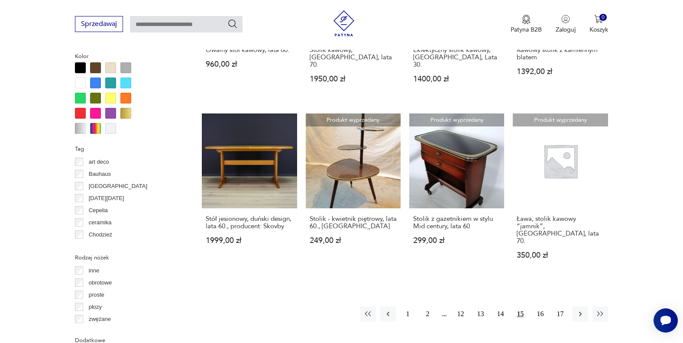
scroll to position [1101, 0]
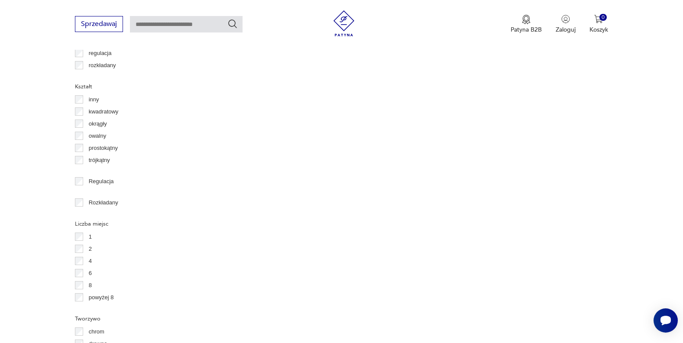
scroll to position [796, 0]
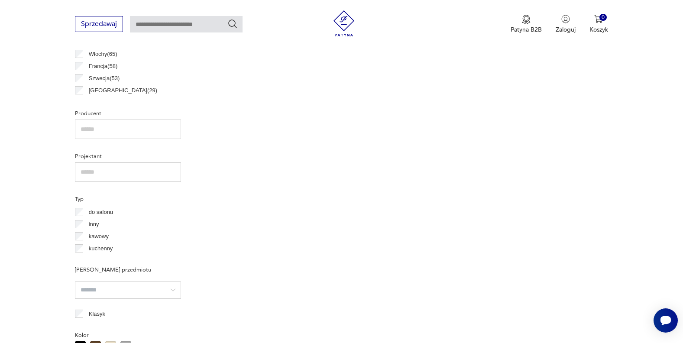
scroll to position [230, 0]
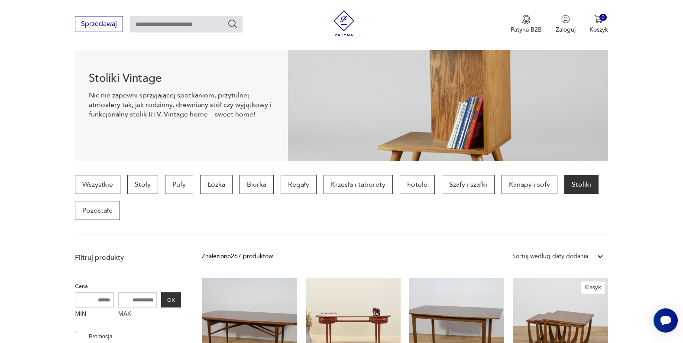
scroll to position [230, 0]
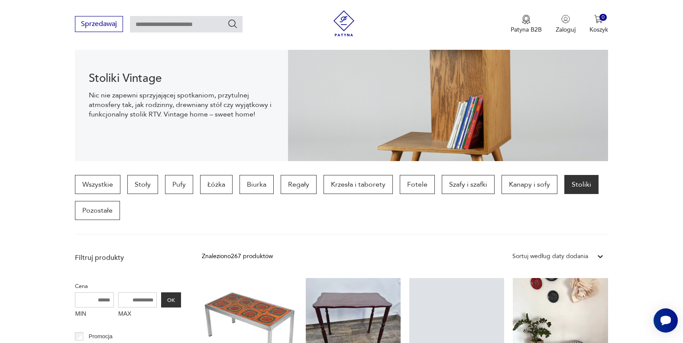
scroll to position [230, 0]
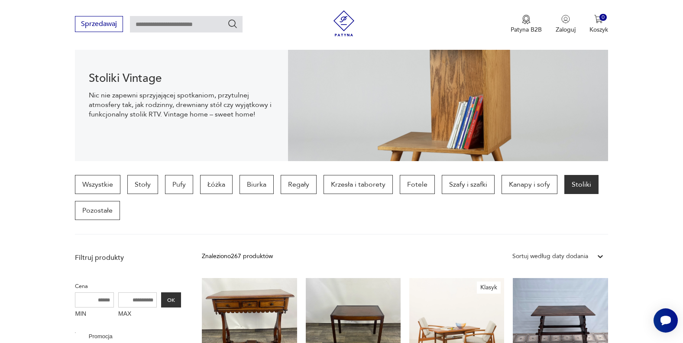
scroll to position [230, 0]
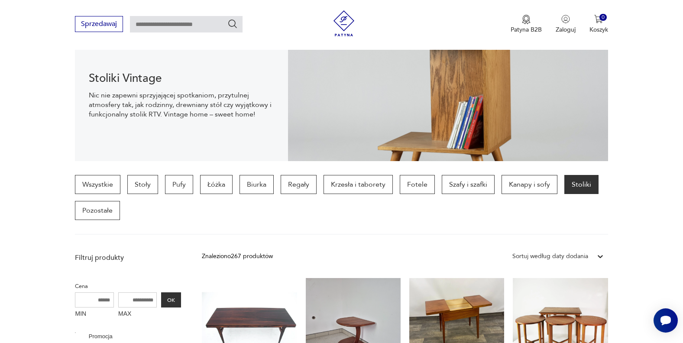
scroll to position [230, 0]
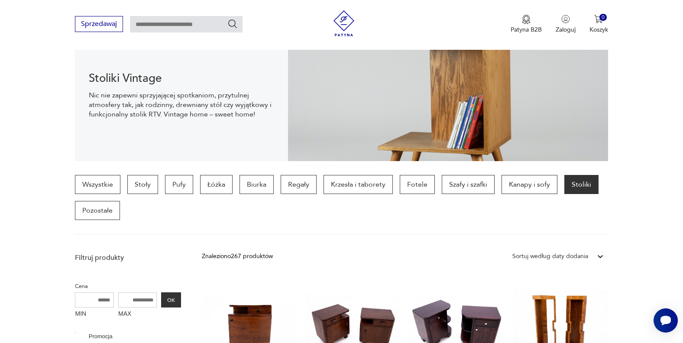
scroll to position [230, 0]
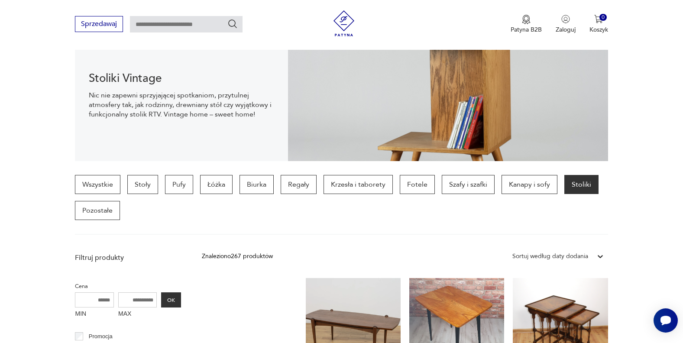
scroll to position [230, 0]
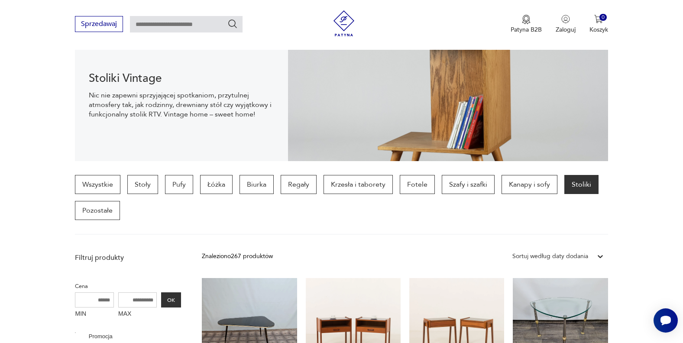
scroll to position [230, 0]
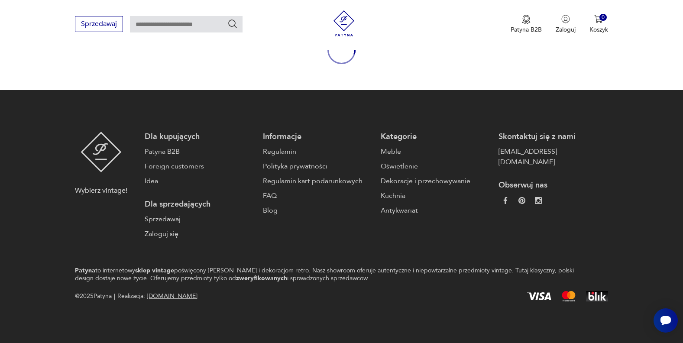
scroll to position [112, 0]
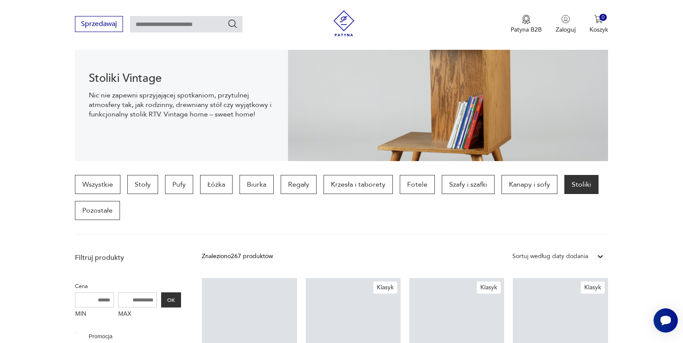
scroll to position [774, 0]
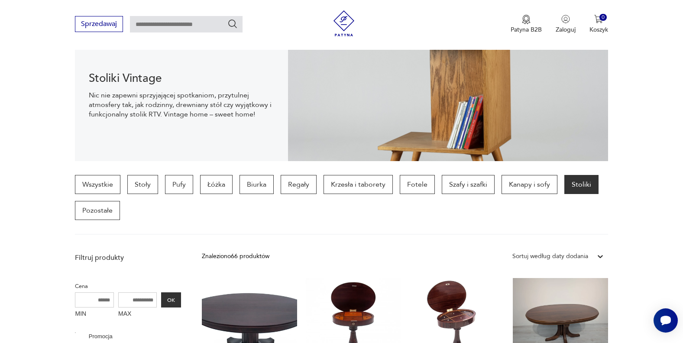
scroll to position [230, 0]
